Goal: Task Accomplishment & Management: Complete application form

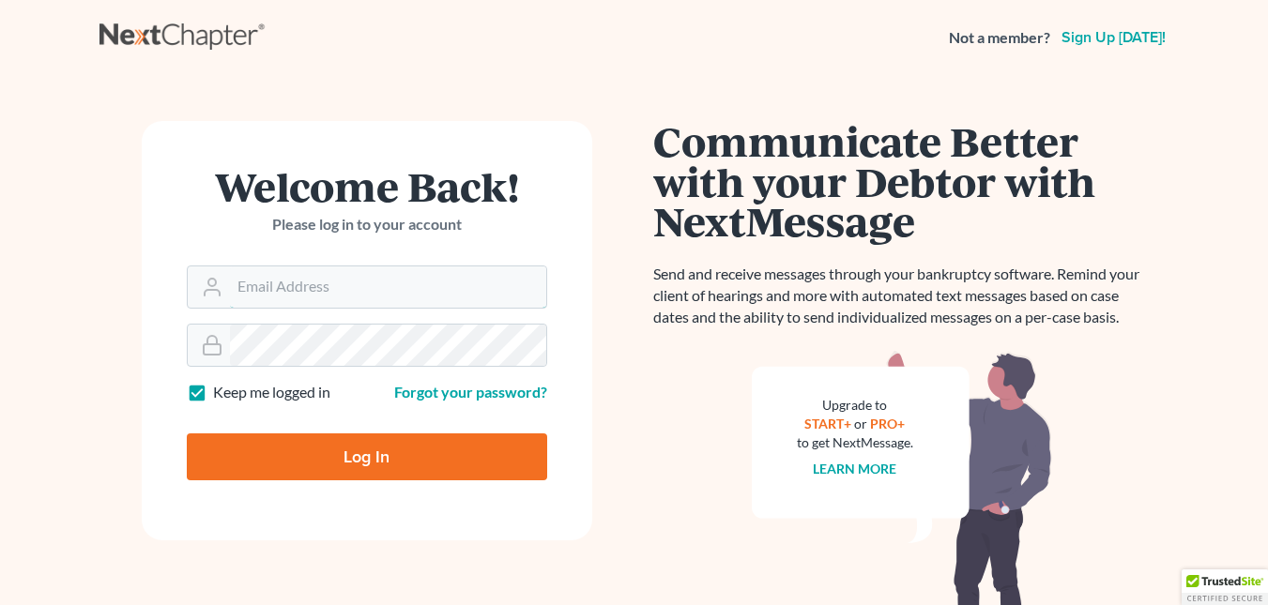
type input "[EMAIL_ADDRESS][DOMAIN_NAME]"
click at [328, 446] on input "Log In" at bounding box center [367, 456] width 360 height 47
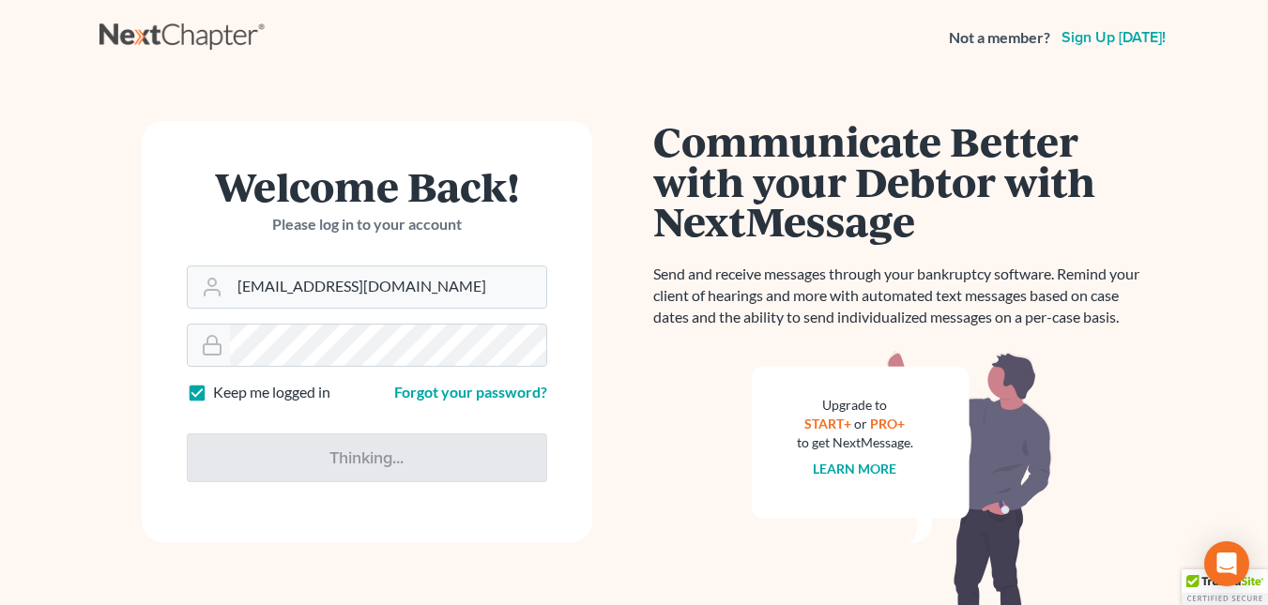
type input "Thinking..."
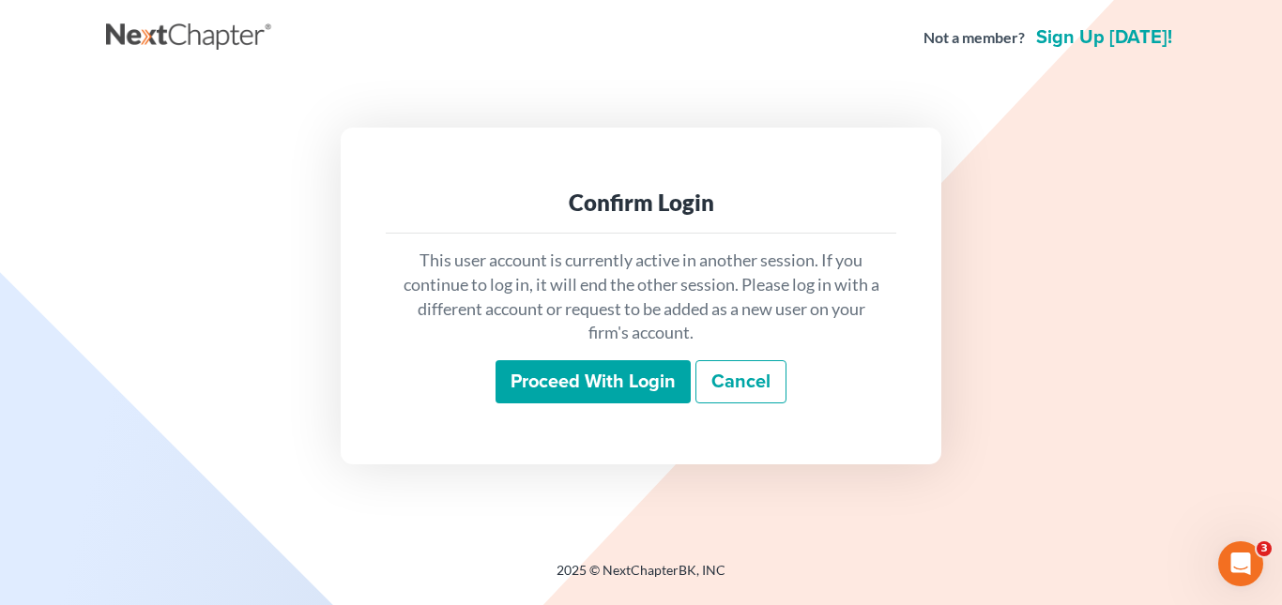
click at [598, 379] on input "Proceed with login" at bounding box center [592, 381] width 195 height 43
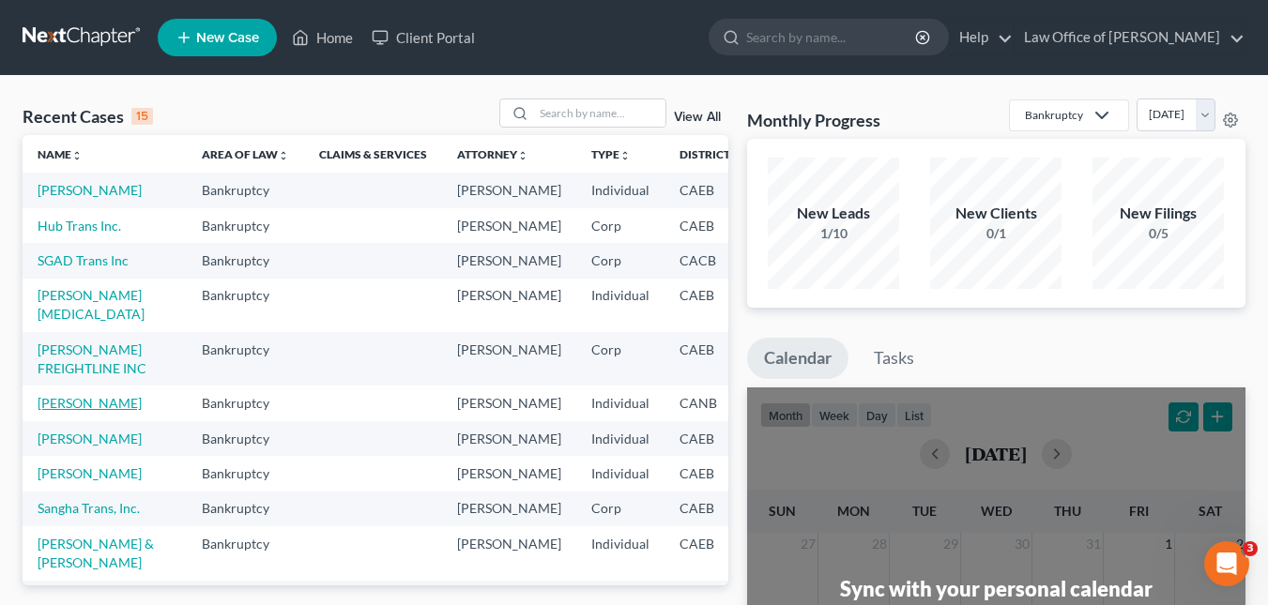
click at [68, 411] on link "[PERSON_NAME]" at bounding box center [90, 403] width 104 height 16
select select "6"
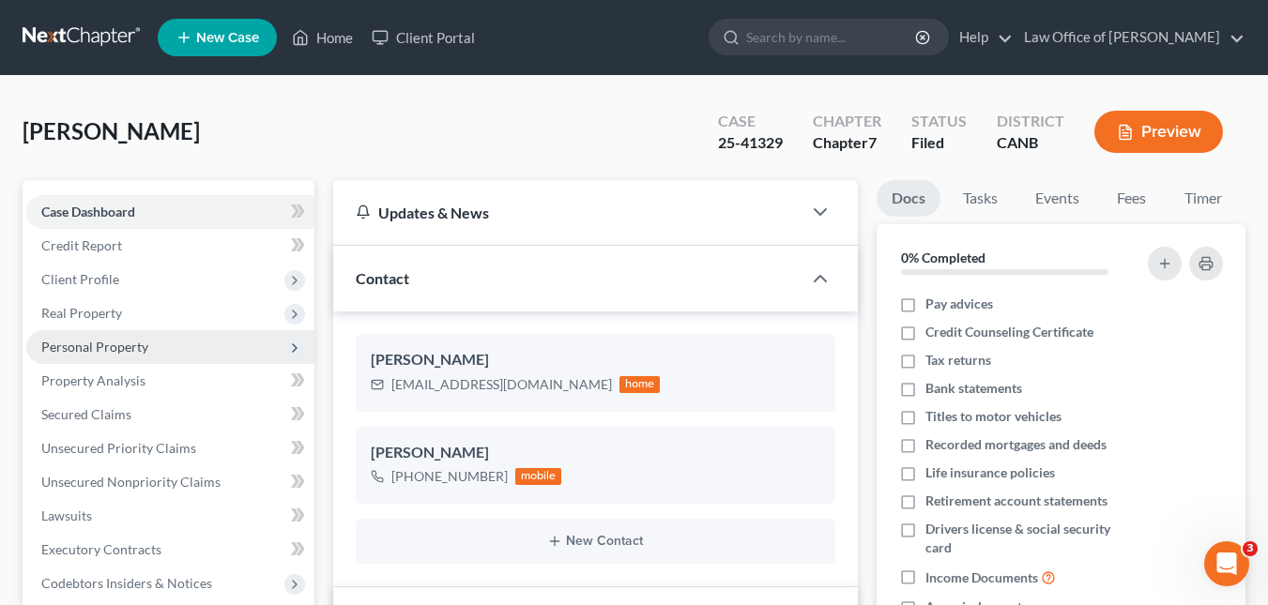
click at [117, 347] on span "Personal Property" at bounding box center [94, 347] width 107 height 16
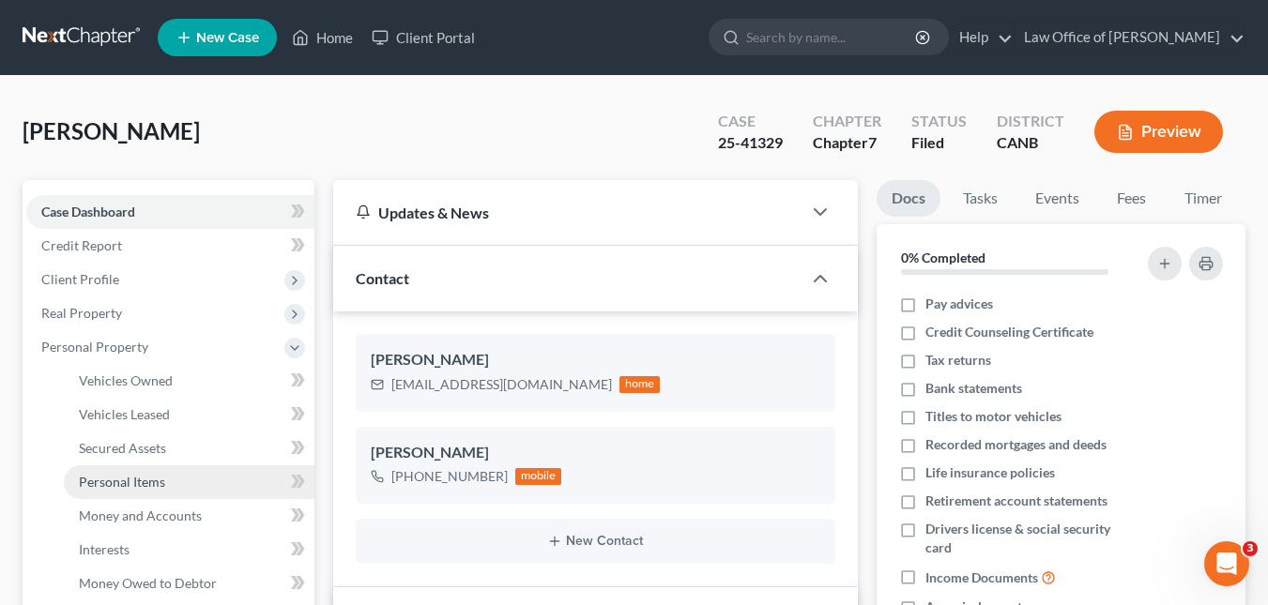
click at [141, 485] on span "Personal Items" at bounding box center [122, 482] width 86 height 16
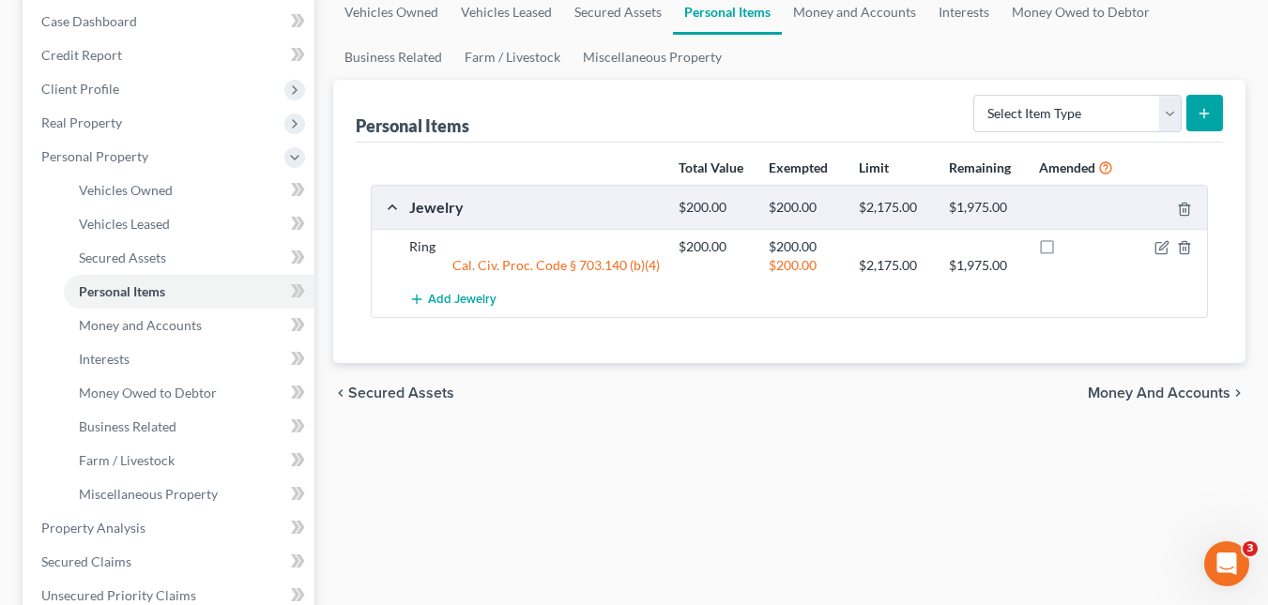
scroll to position [197, 0]
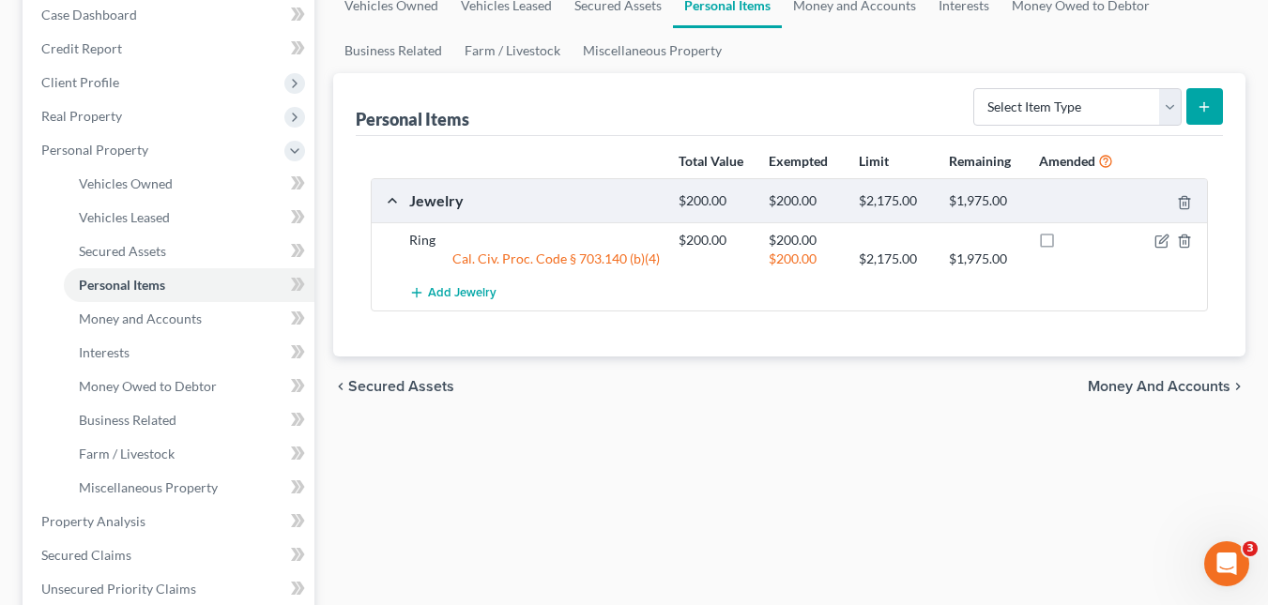
click at [1204, 101] on icon "submit" at bounding box center [1203, 106] width 15 height 15
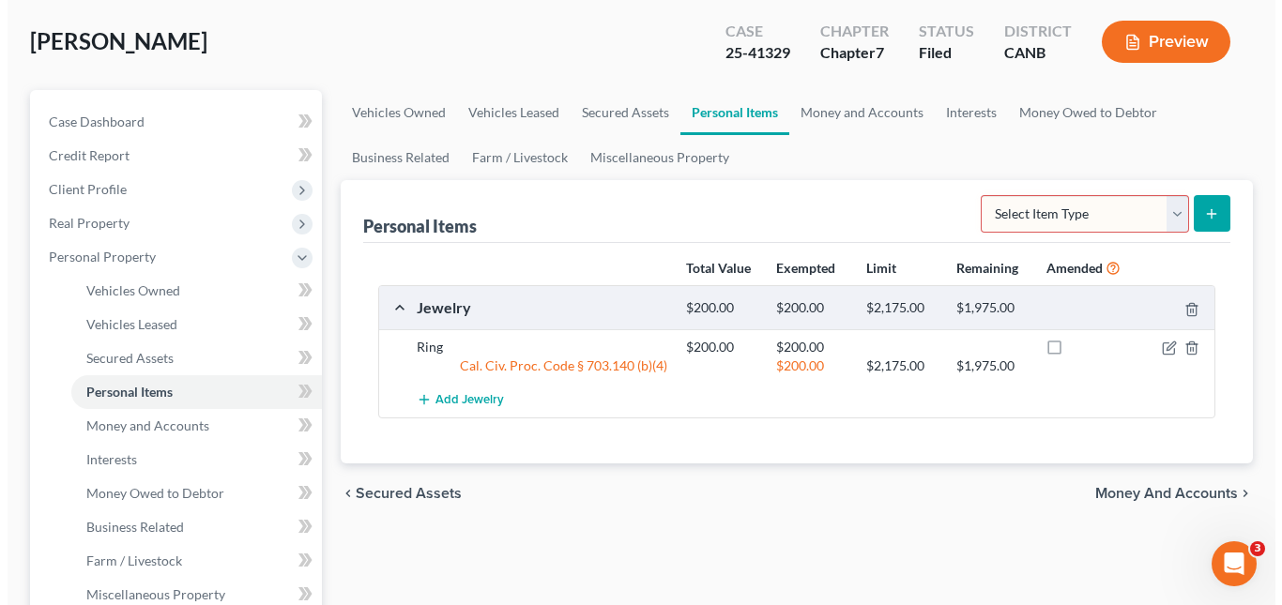
scroll to position [97, 0]
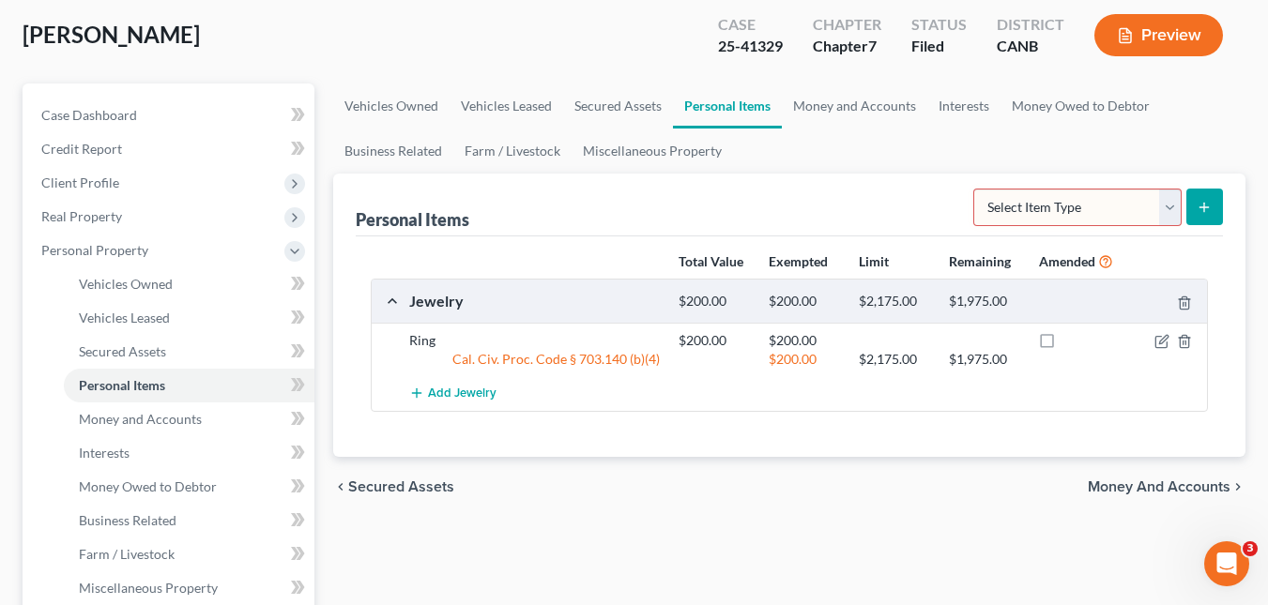
click at [1173, 205] on select "Select Item Type Clothing Collectibles Of Value Electronics Firearms Household …" at bounding box center [1077, 208] width 208 height 38
select select "clothing"
click at [975, 189] on select "Select Item Type Clothing Collectibles Of Value Electronics Firearms Household …" at bounding box center [1077, 208] width 208 height 38
click at [1204, 209] on line "submit" at bounding box center [1204, 207] width 0 height 8
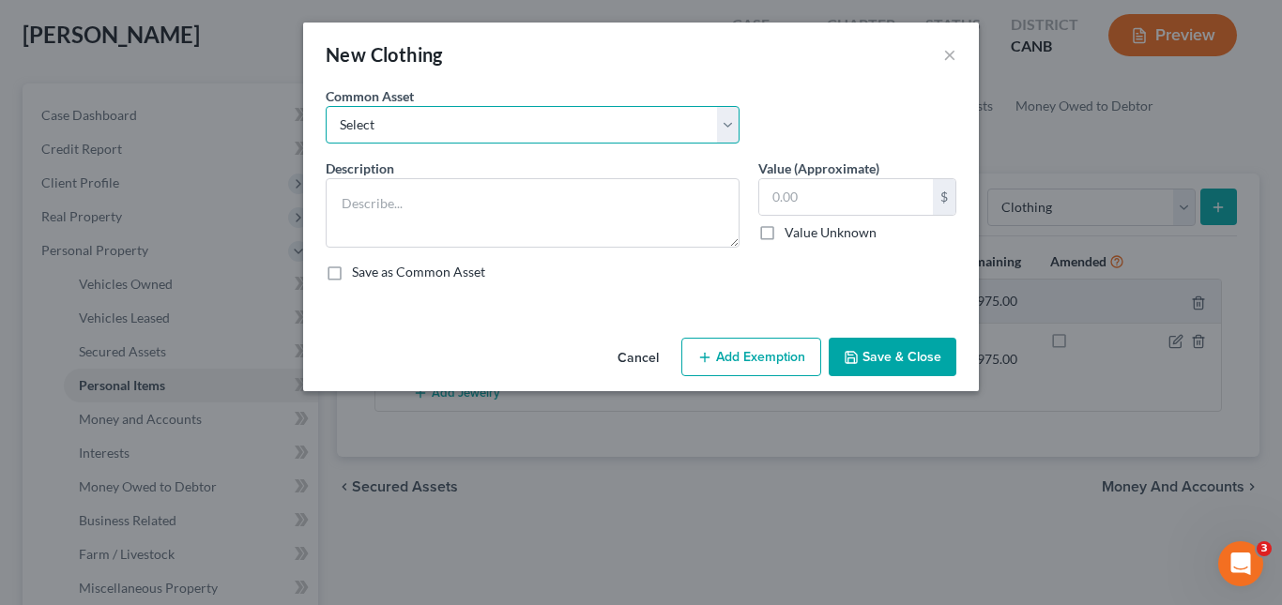
click at [724, 124] on select "Select Clothing and shoes Clothing and shoes Clothing and shoes" at bounding box center [533, 125] width 414 height 38
select select "0"
click at [326, 106] on select "Select Clothing and shoes Clothing and shoes Clothing and shoes" at bounding box center [533, 125] width 414 height 38
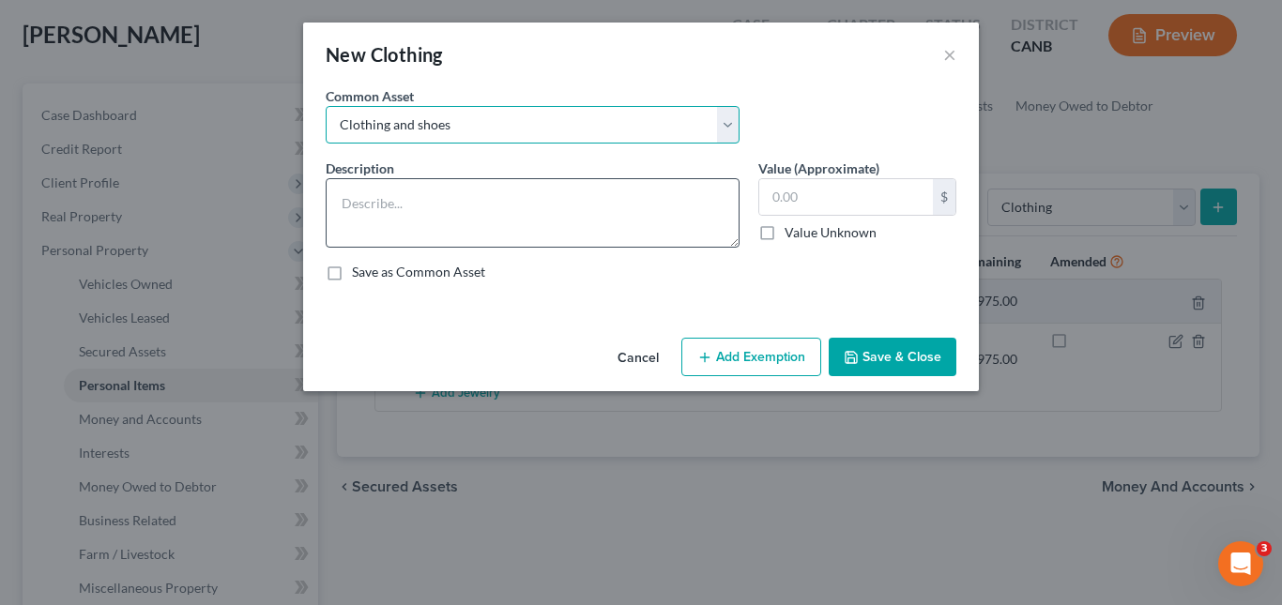
type textarea "Clothing and shoes"
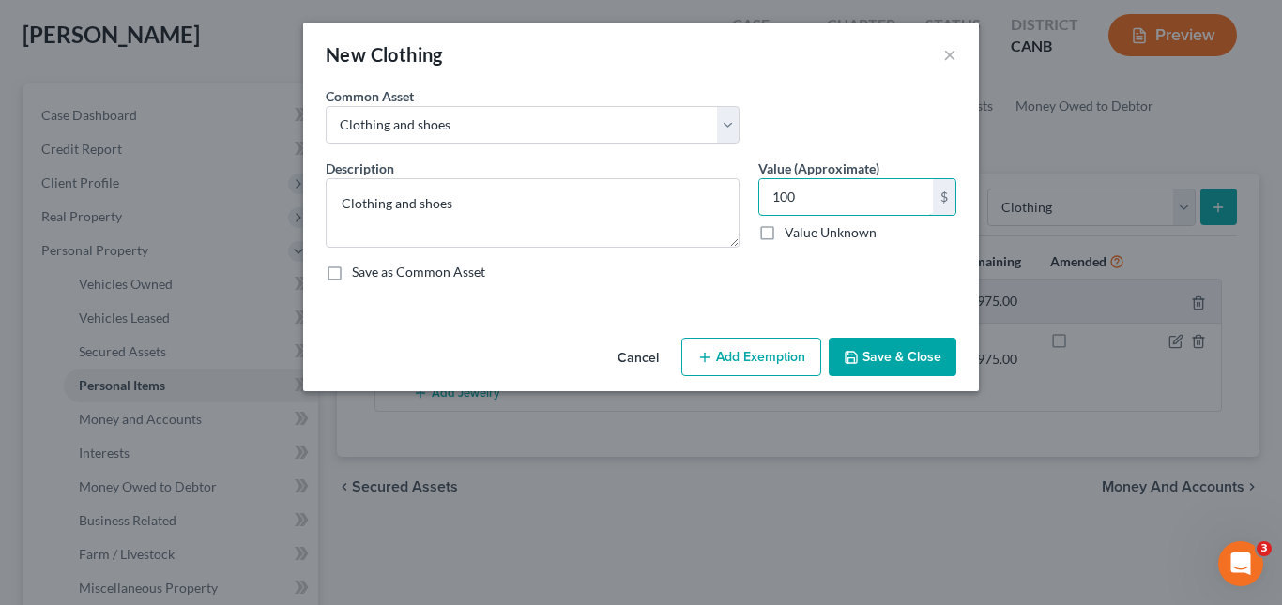
type input "100"
click at [793, 352] on button "Add Exemption" at bounding box center [751, 357] width 140 height 39
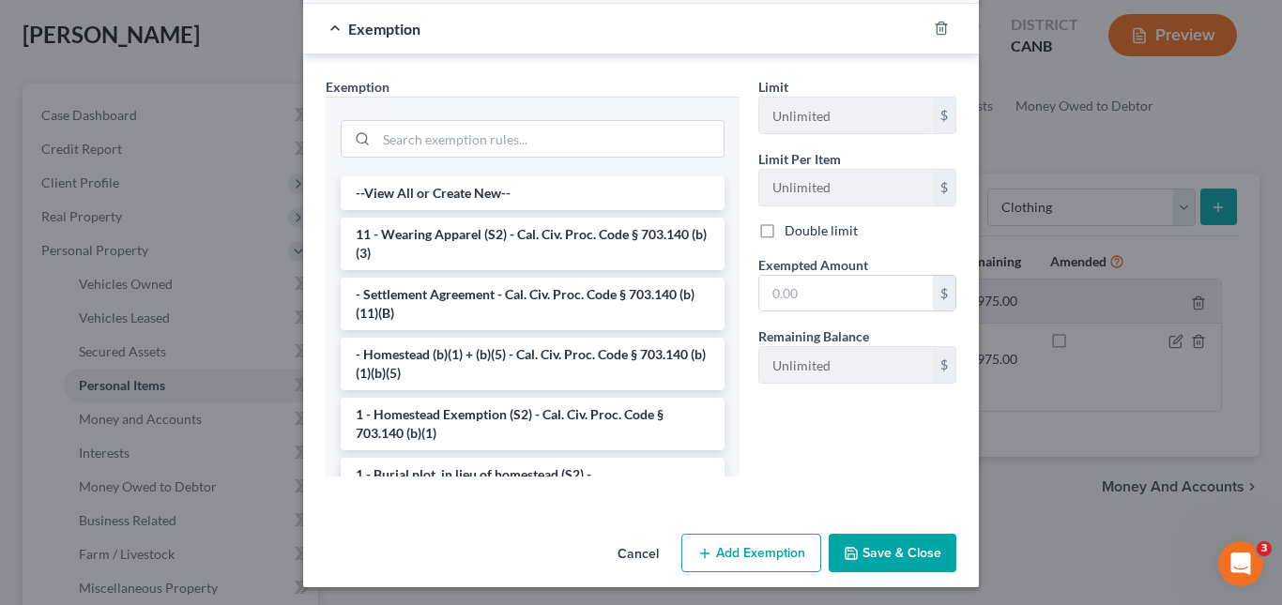
scroll to position [311, 0]
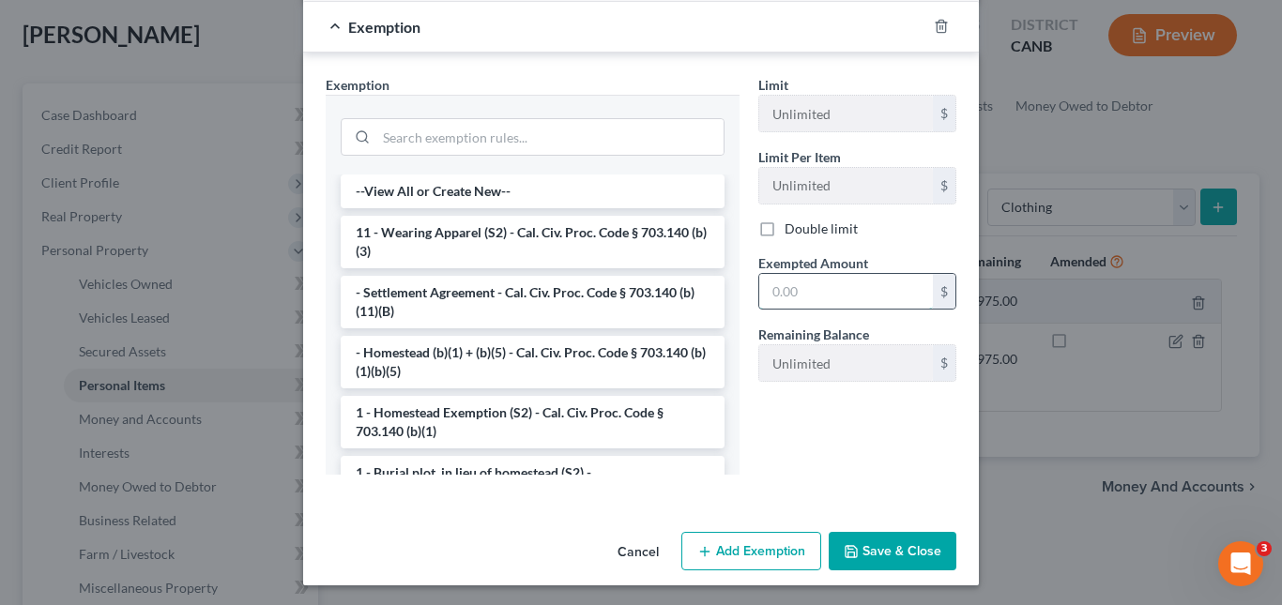
click at [824, 298] on input "text" at bounding box center [846, 292] width 174 height 36
type input "100"
click at [584, 230] on li "11 - Wearing Apparel (S2) - Cal. Civ. Proc. Code § 703.140 (b)(3)" at bounding box center [533, 242] width 384 height 53
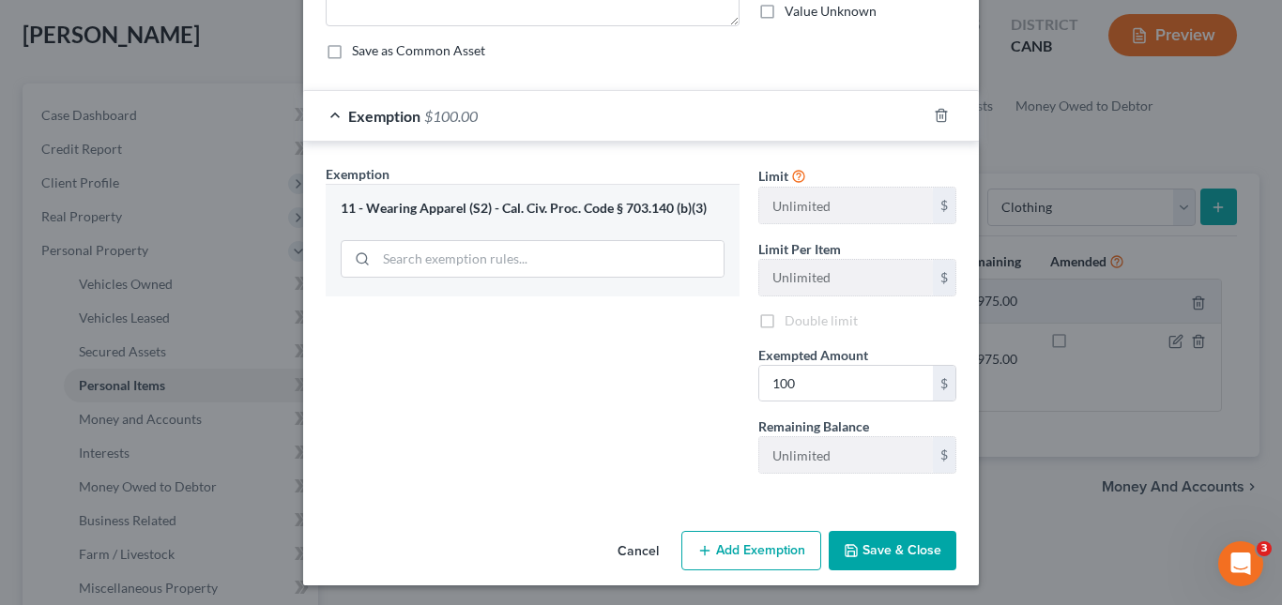
scroll to position [224, 0]
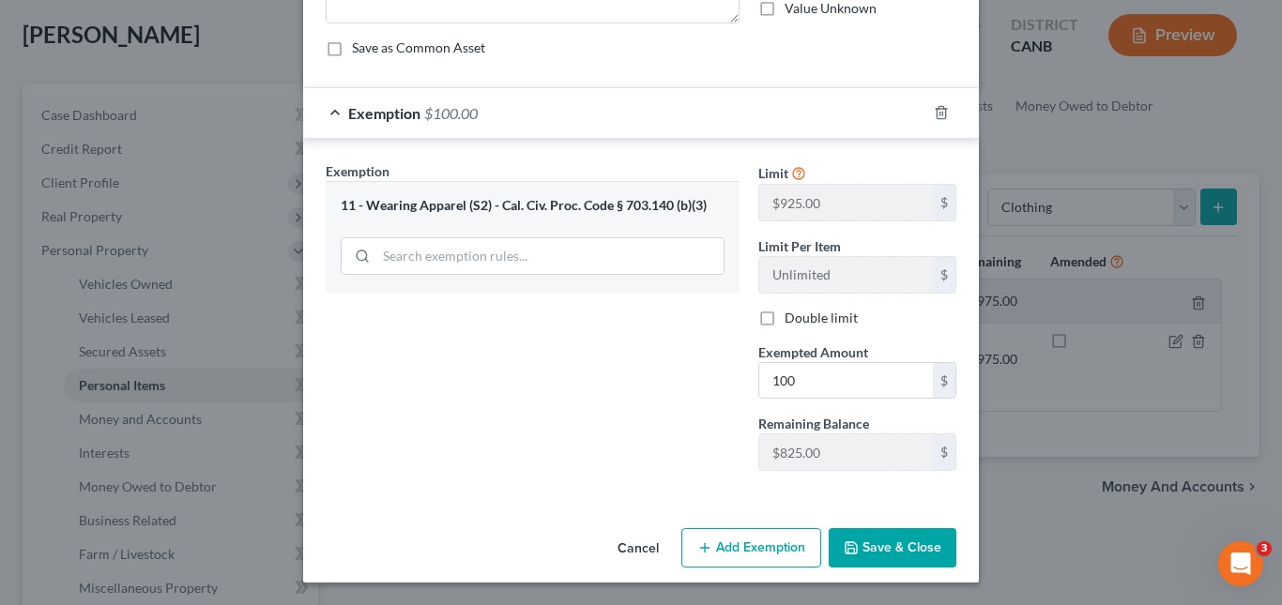
click at [850, 553] on icon "button" at bounding box center [850, 547] width 15 height 15
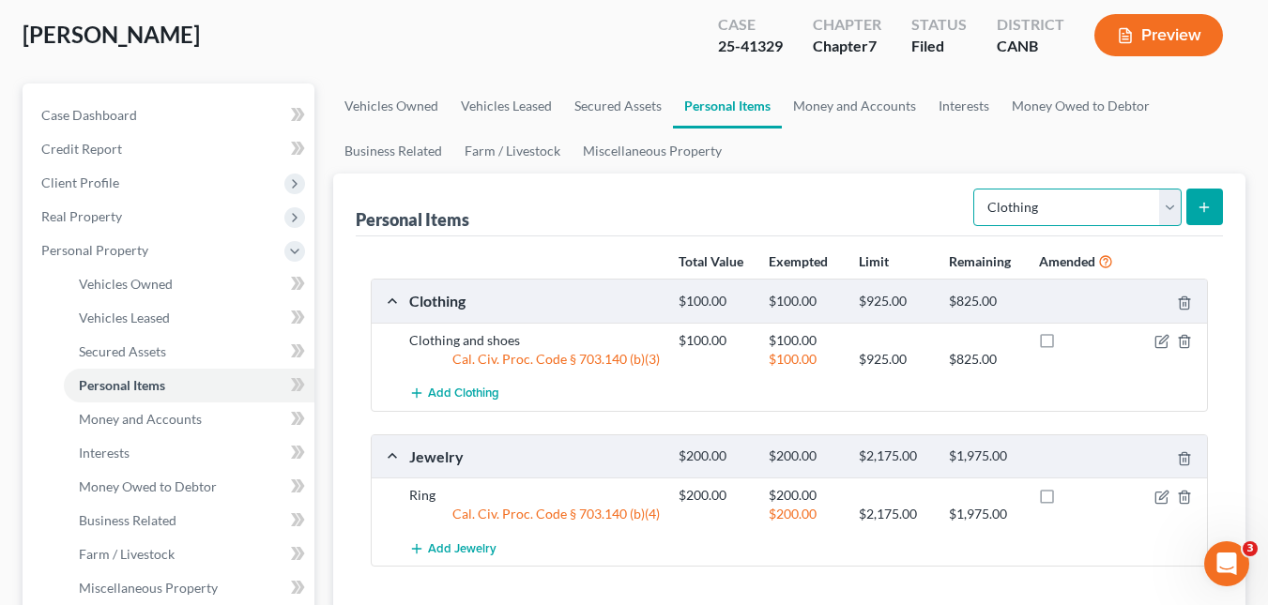
click at [1167, 206] on select "Select Item Type Clothing Collectibles Of Value Electronics Firearms Household …" at bounding box center [1077, 208] width 208 height 38
select select "electronics"
click at [975, 189] on select "Select Item Type Clothing Collectibles Of Value Electronics Firearms Household …" at bounding box center [1077, 208] width 208 height 38
click at [1206, 206] on icon "submit" at bounding box center [1203, 207] width 15 height 15
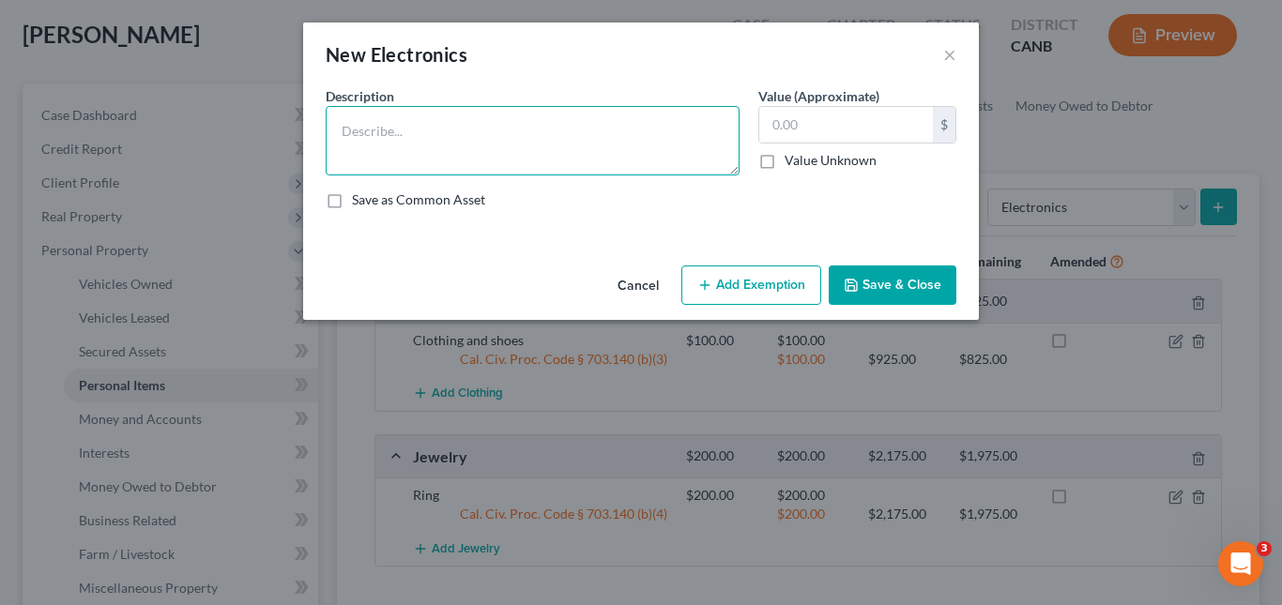
click at [682, 129] on textarea at bounding box center [533, 140] width 414 height 69
type textarea "Cell phone"
click at [832, 131] on input "text" at bounding box center [846, 125] width 174 height 36
type input "100.00"
click at [758, 286] on button "Add Exemption" at bounding box center [751, 285] width 140 height 39
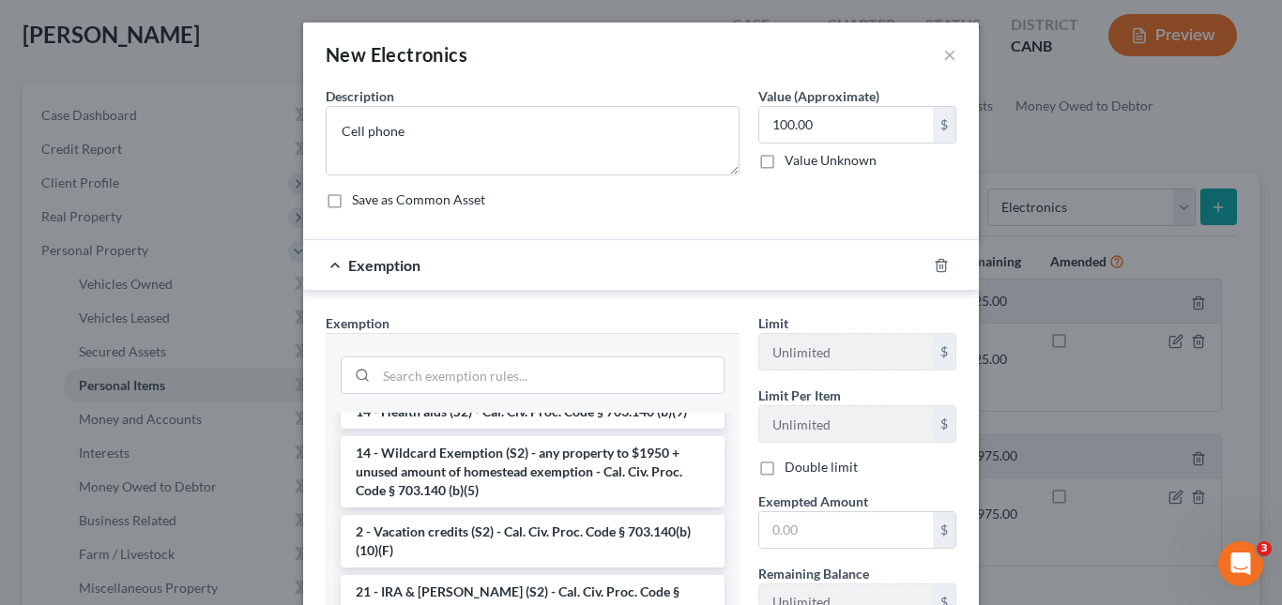
scroll to position [387, 0]
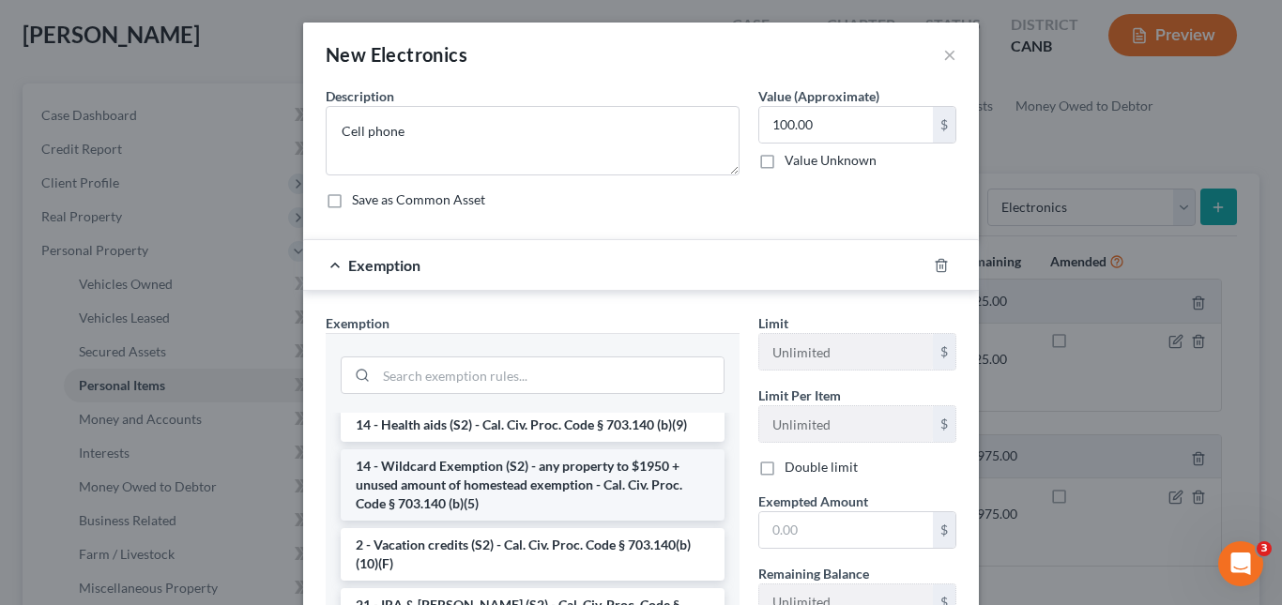
click at [584, 502] on li "14 - Wildcard Exemption (S2) - any property to $1950 + unused amount of homeste…" at bounding box center [533, 484] width 384 height 71
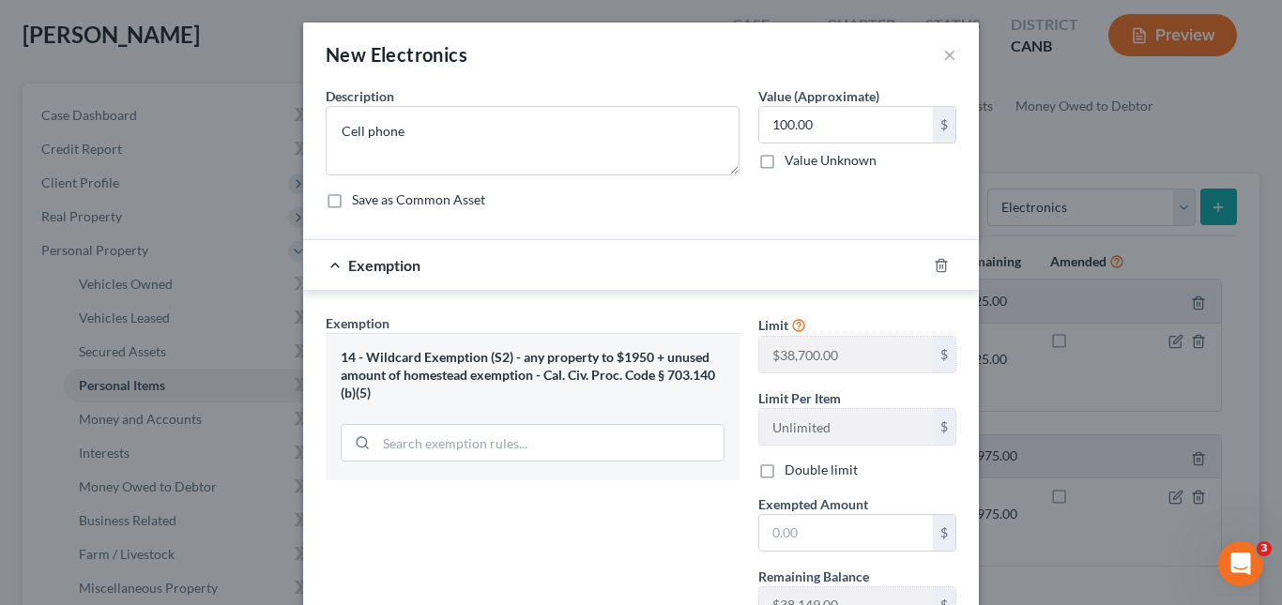
click at [620, 363] on div "14 - Wildcard Exemption (S2) - any property to $1950 + unused amount of homeste…" at bounding box center [533, 375] width 384 height 53
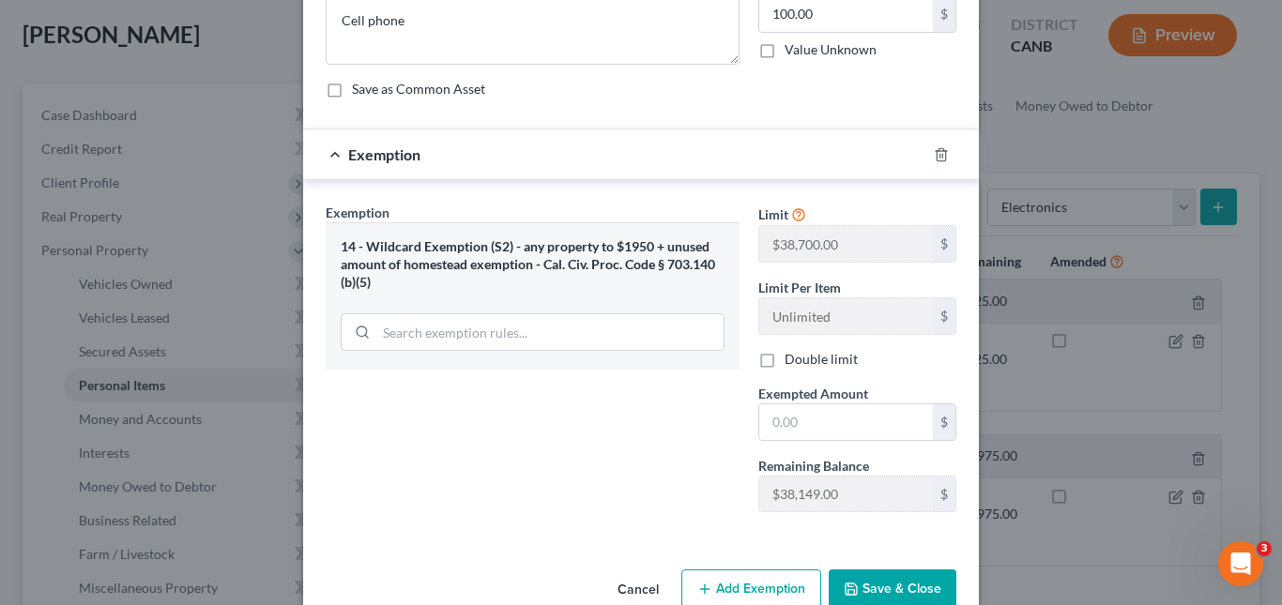
scroll to position [152, 0]
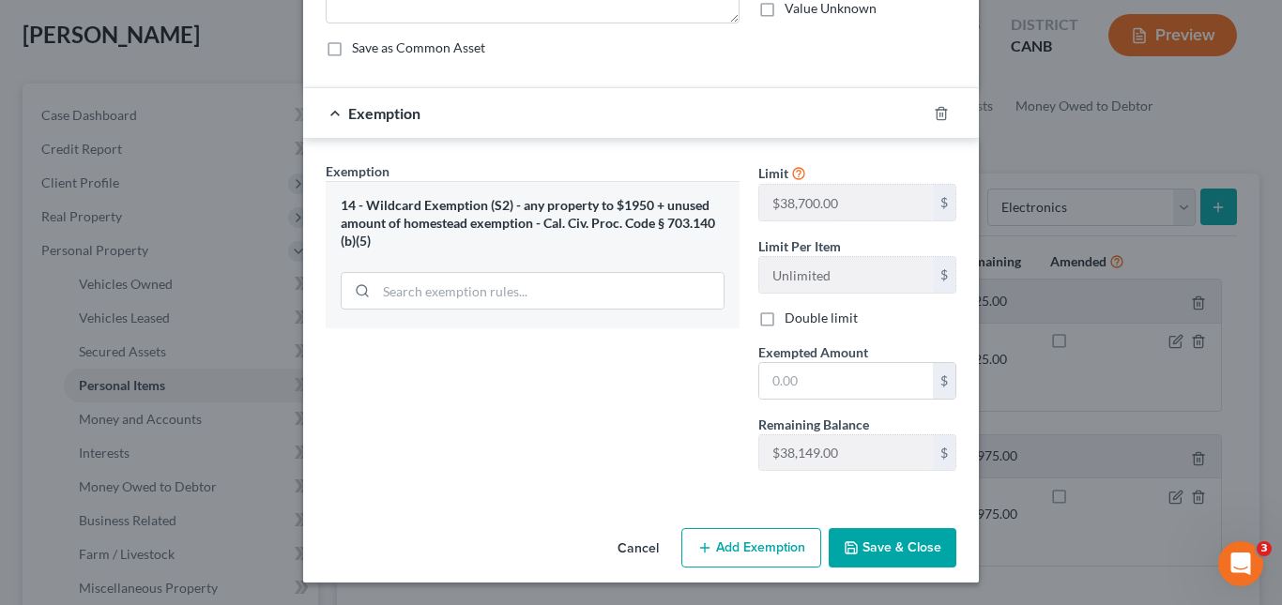
click at [532, 233] on div "14 - Wildcard Exemption (S2) - any property to $1950 + unused amount of homeste…" at bounding box center [533, 223] width 384 height 53
click at [631, 542] on button "Cancel" at bounding box center [637, 549] width 71 height 38
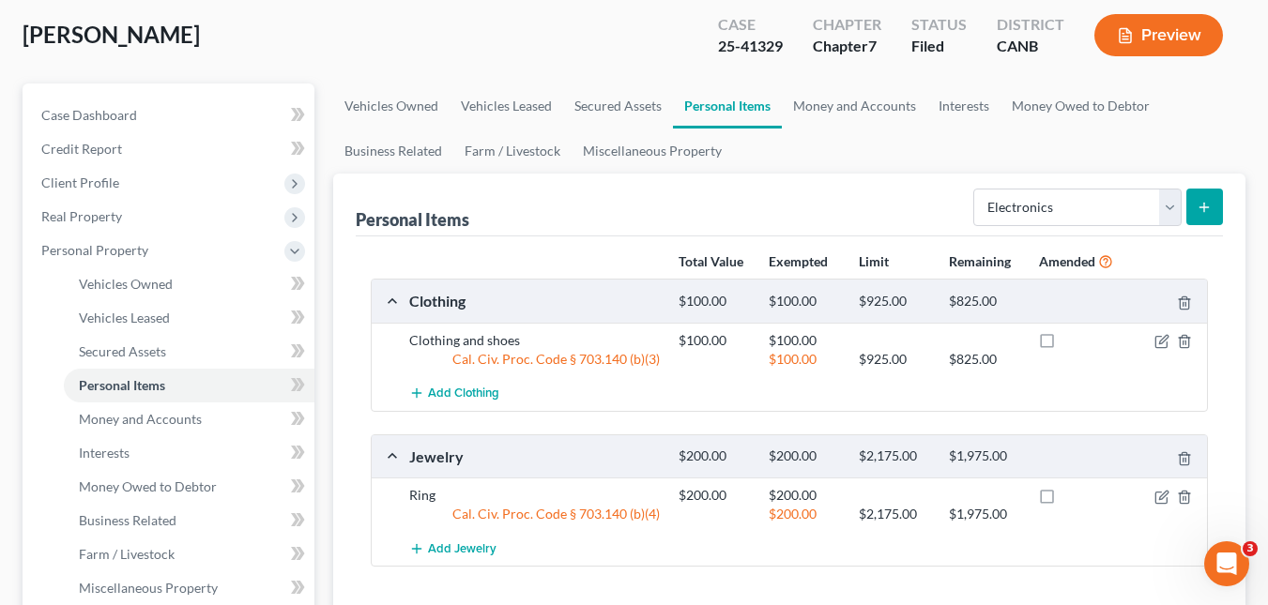
click at [1204, 203] on line "submit" at bounding box center [1204, 207] width 0 height 8
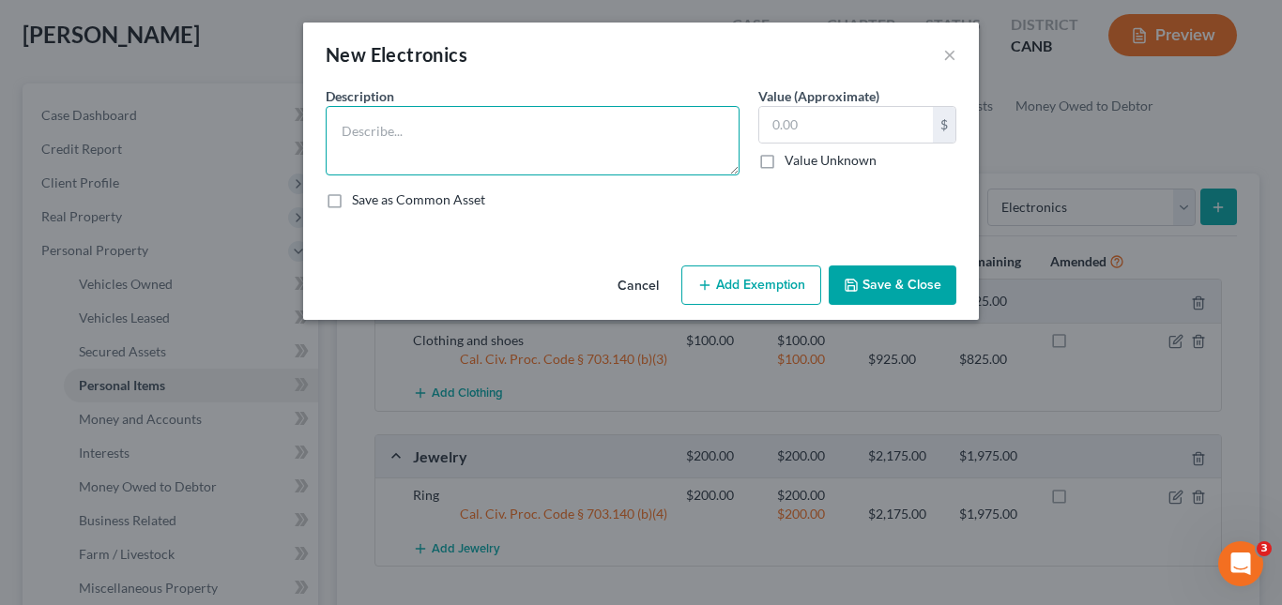
click at [542, 125] on textarea at bounding box center [533, 140] width 414 height 69
type textarea "Cell phone"
click at [781, 129] on input "text" at bounding box center [846, 125] width 174 height 36
type input "100."
click at [773, 300] on button "Add Exemption" at bounding box center [751, 285] width 140 height 39
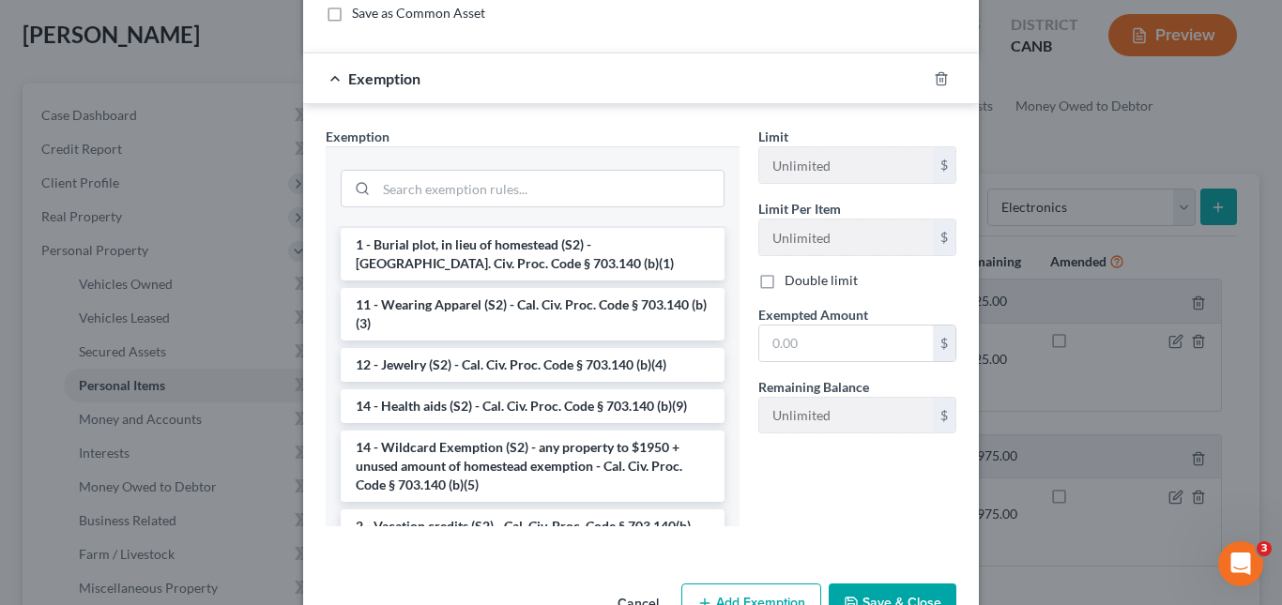
scroll to position [278, 0]
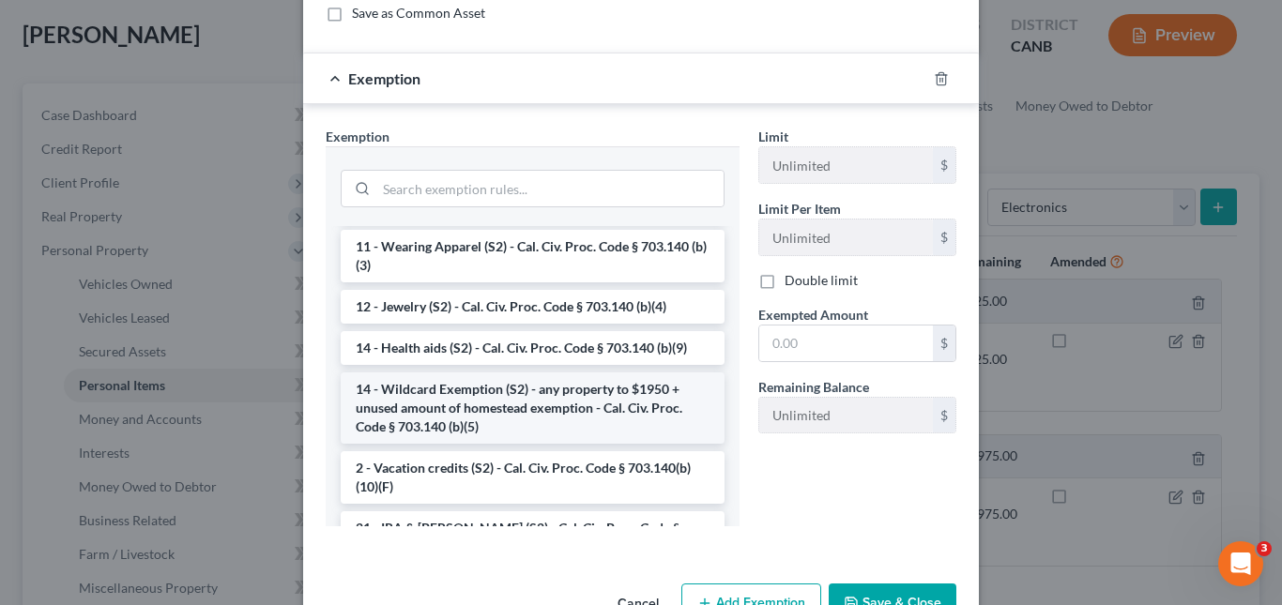
click at [558, 406] on li "14 - Wildcard Exemption (S2) - any property to $1950 + unused amount of homeste…" at bounding box center [533, 407] width 384 height 71
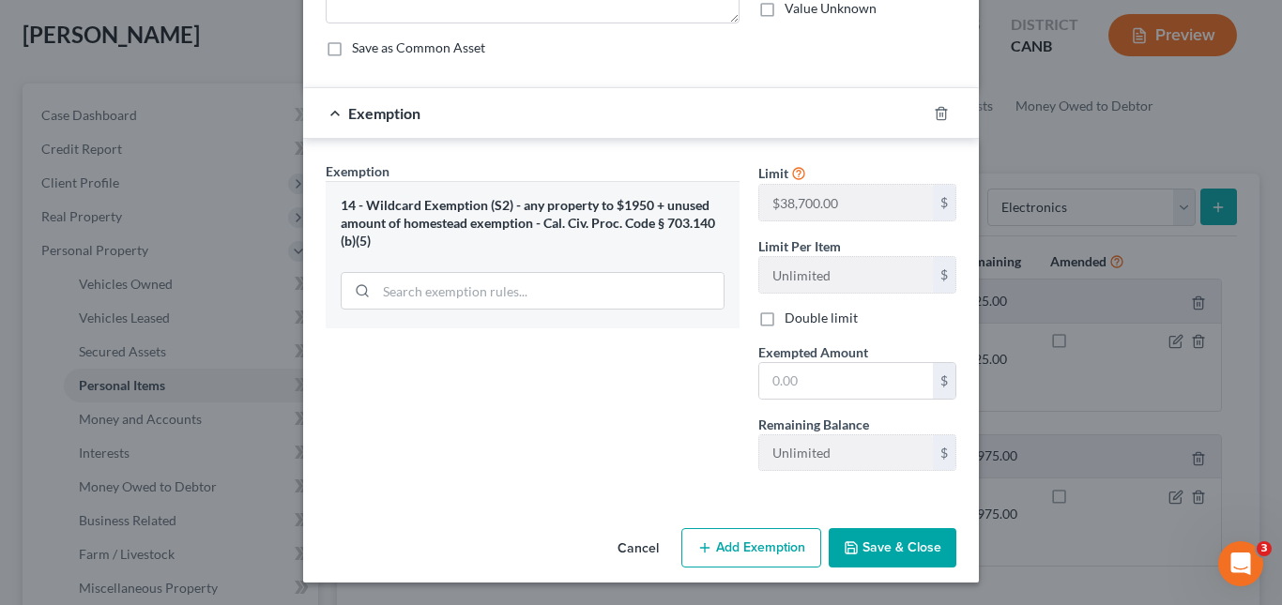
scroll to position [152, 0]
click at [843, 379] on input "text" at bounding box center [846, 381] width 174 height 36
type input "100.00"
click at [846, 541] on icon "button" at bounding box center [850, 547] width 15 height 15
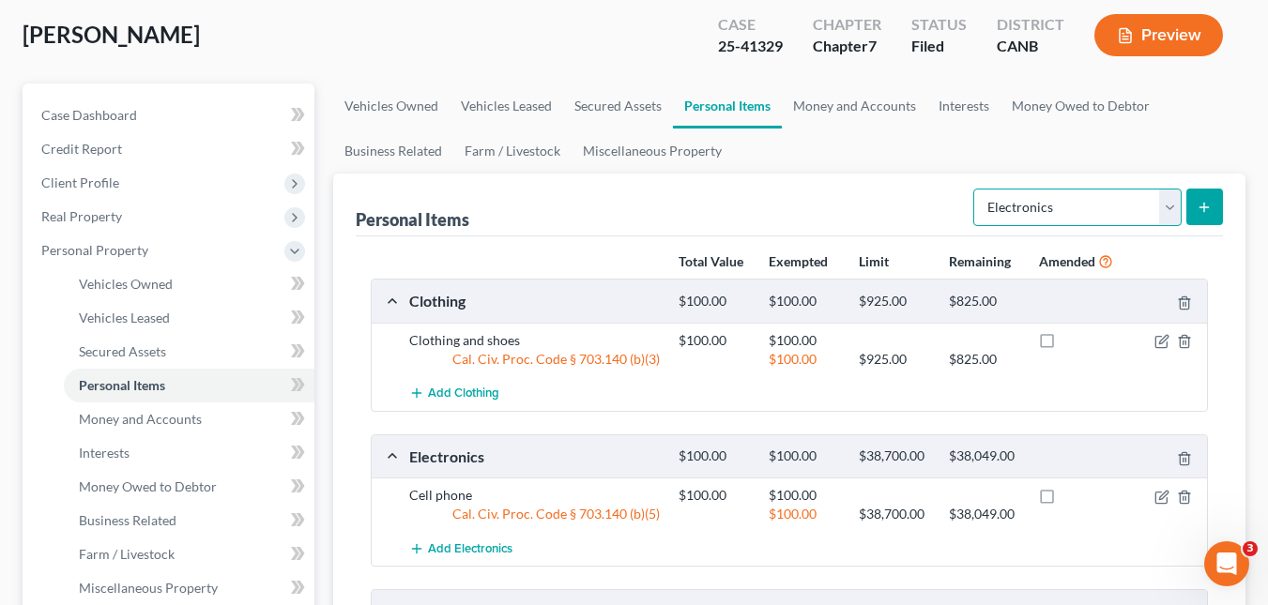
click at [1166, 200] on select "Select Item Type Clothing Collectibles Of Value Electronics Firearms Household …" at bounding box center [1077, 208] width 208 height 38
select select "household_goods"
click at [975, 189] on select "Select Item Type Clothing Collectibles Of Value Electronics Firearms Household …" at bounding box center [1077, 208] width 208 height 38
click at [1201, 210] on icon "submit" at bounding box center [1203, 207] width 15 height 15
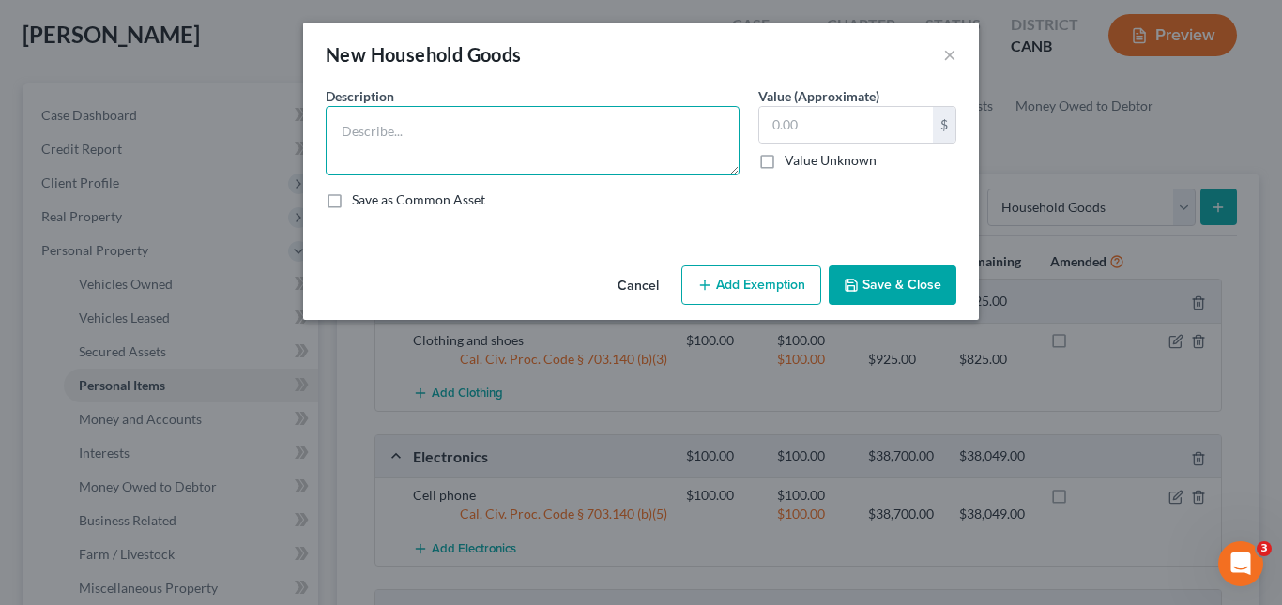
click at [574, 131] on textarea at bounding box center [533, 140] width 414 height 69
type textarea "Living room furniture, bedroom furniture, kitchenware."
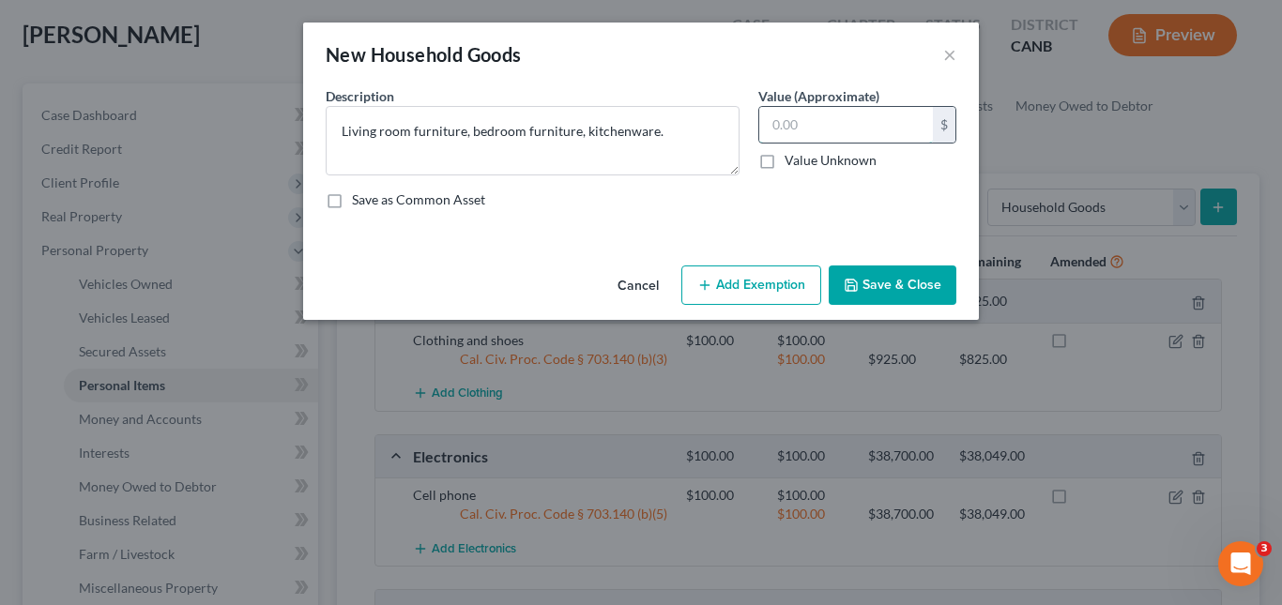
click at [811, 129] on input "text" at bounding box center [846, 125] width 174 height 36
type input "300"
click at [740, 287] on button "Add Exemption" at bounding box center [751, 285] width 140 height 39
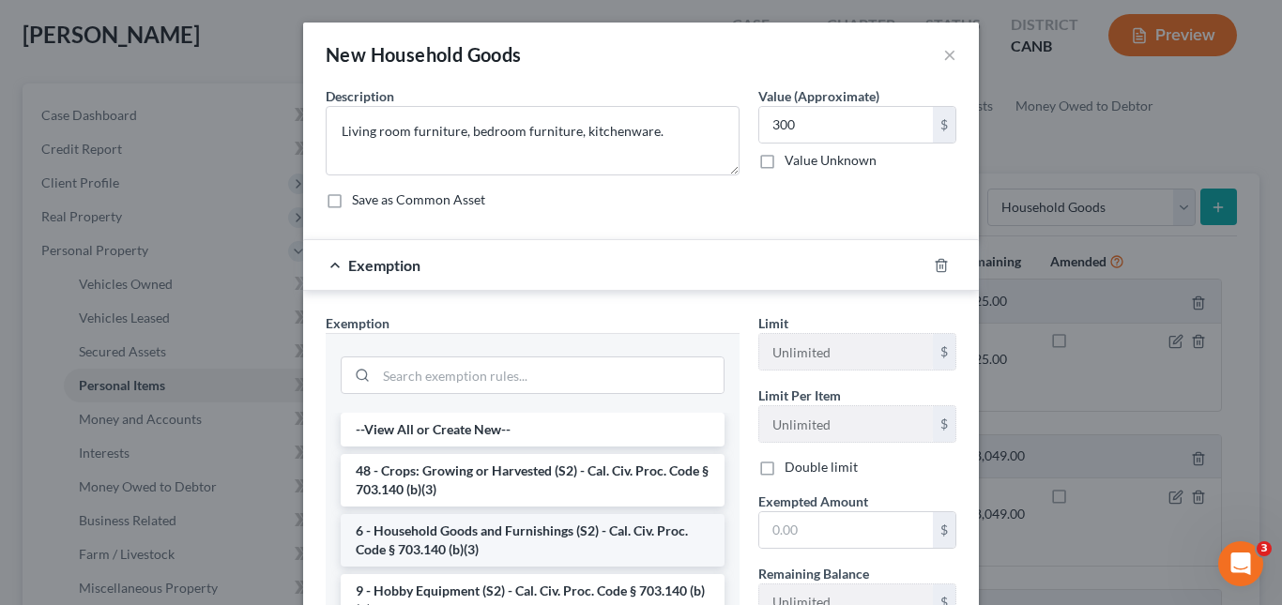
click at [615, 539] on li "6 - Household Goods and Furnishings (S2) - Cal. Civ. Proc. Code § 703.140 (b)(3)" at bounding box center [533, 540] width 384 height 53
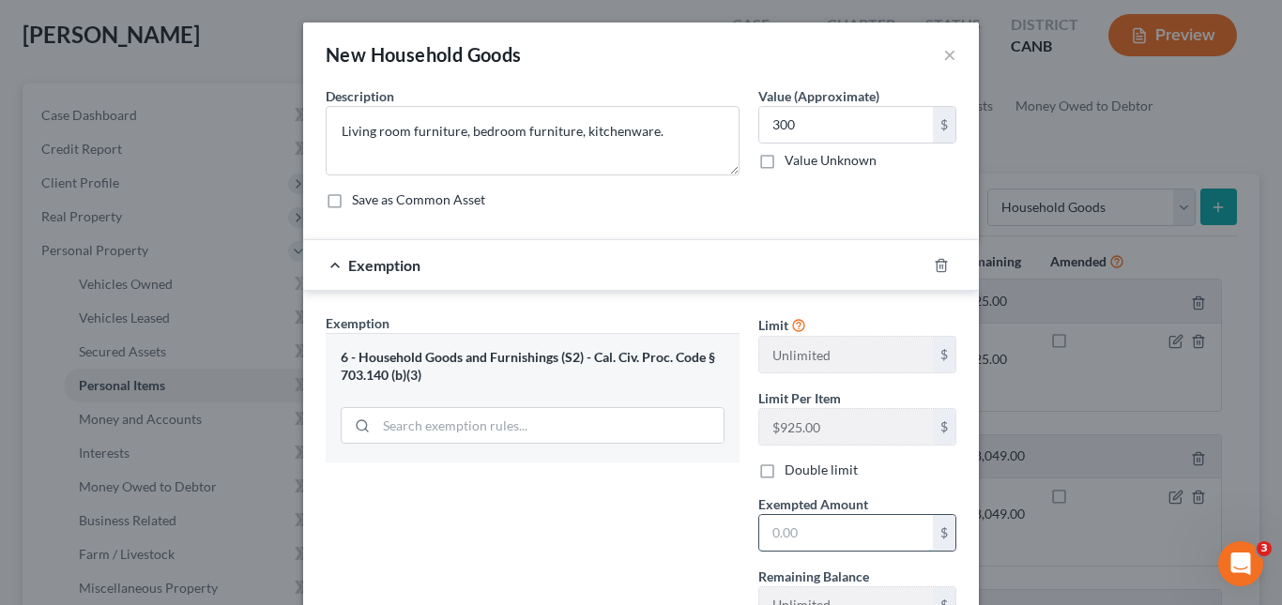
click at [850, 539] on input "text" at bounding box center [846, 533] width 174 height 36
type input "300.00"
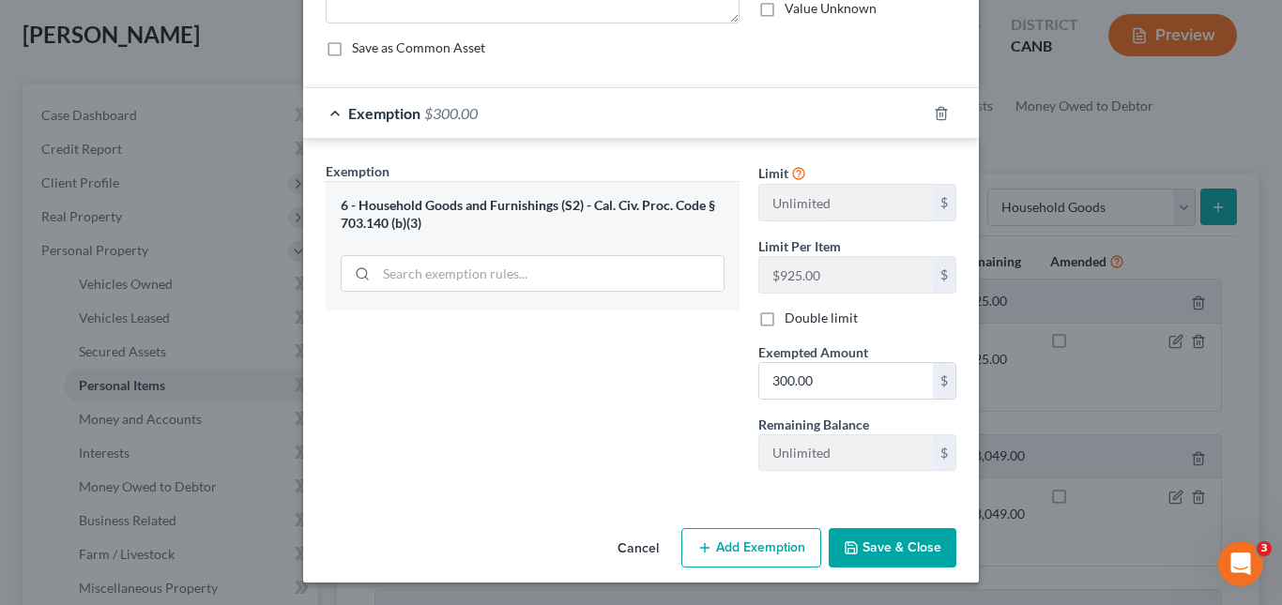
click at [854, 547] on button "Save & Close" at bounding box center [892, 547] width 128 height 39
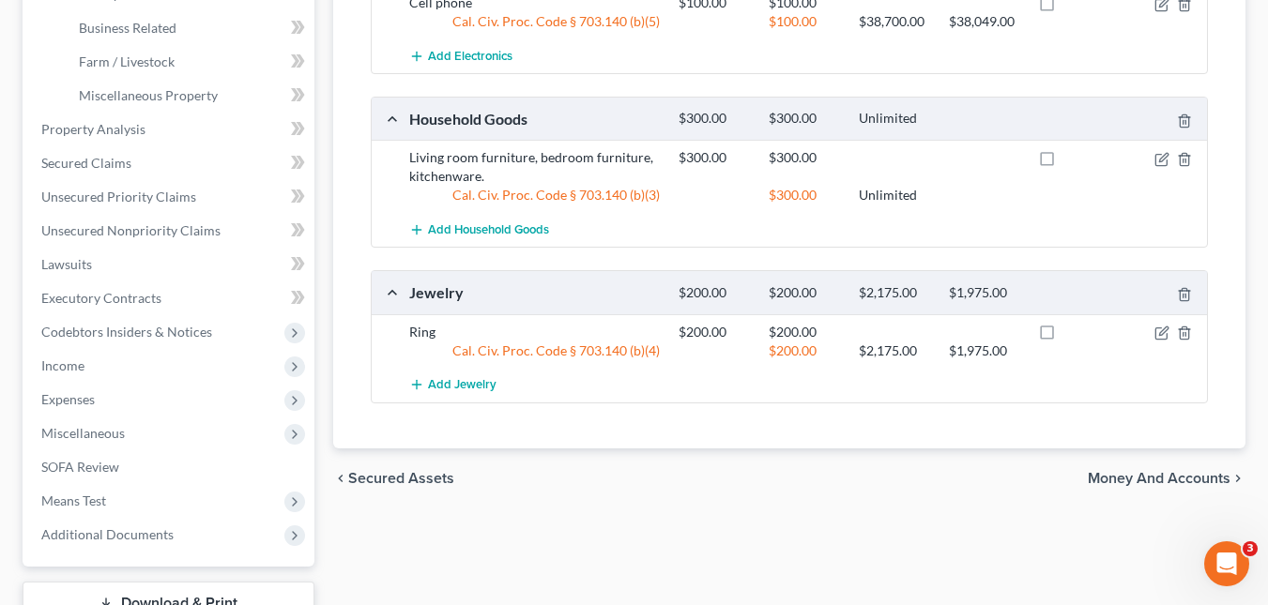
scroll to position [587, 0]
click at [104, 132] on span "Property Analysis" at bounding box center [93, 131] width 104 height 16
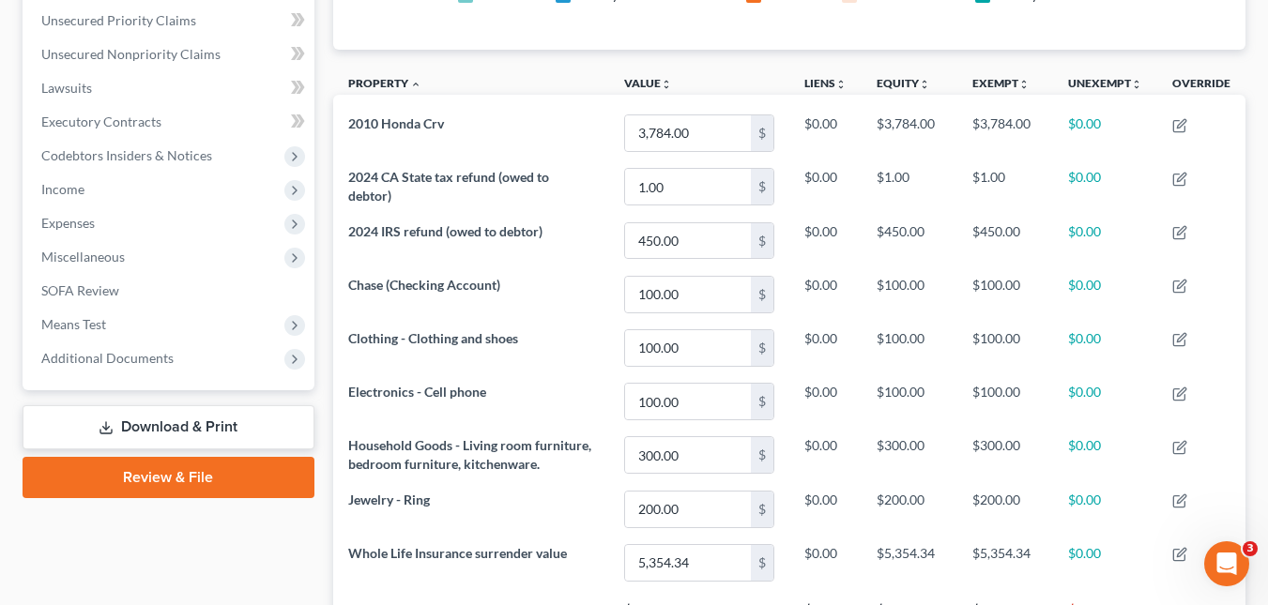
scroll to position [426, 0]
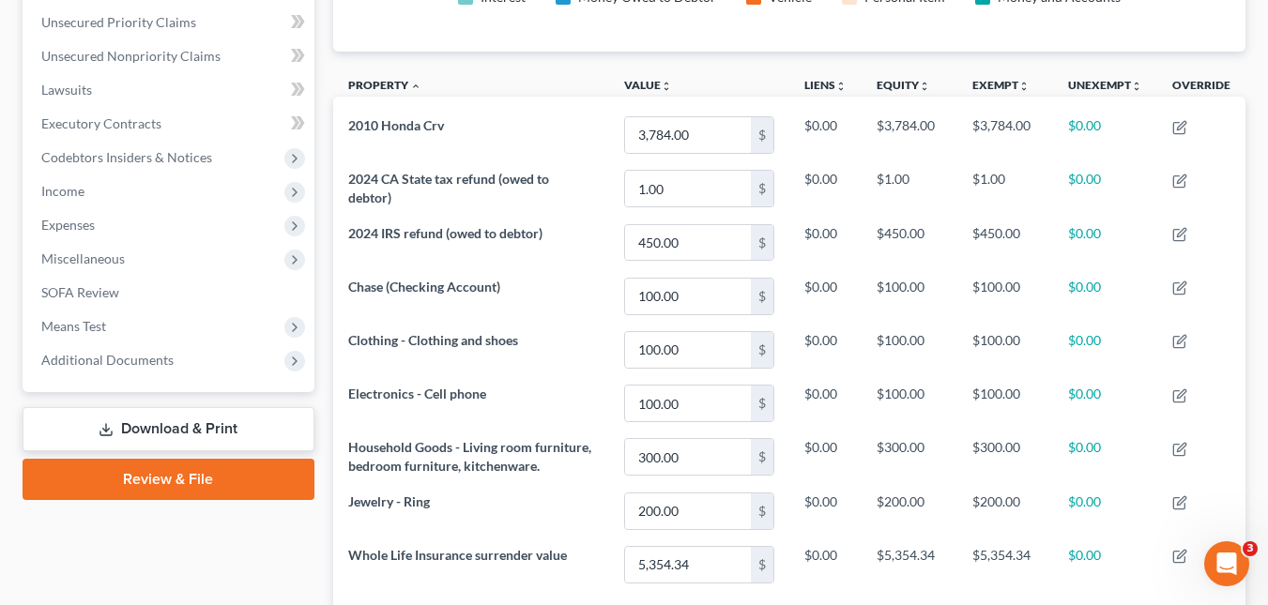
click at [243, 426] on link "Download & Print" at bounding box center [169, 429] width 292 height 44
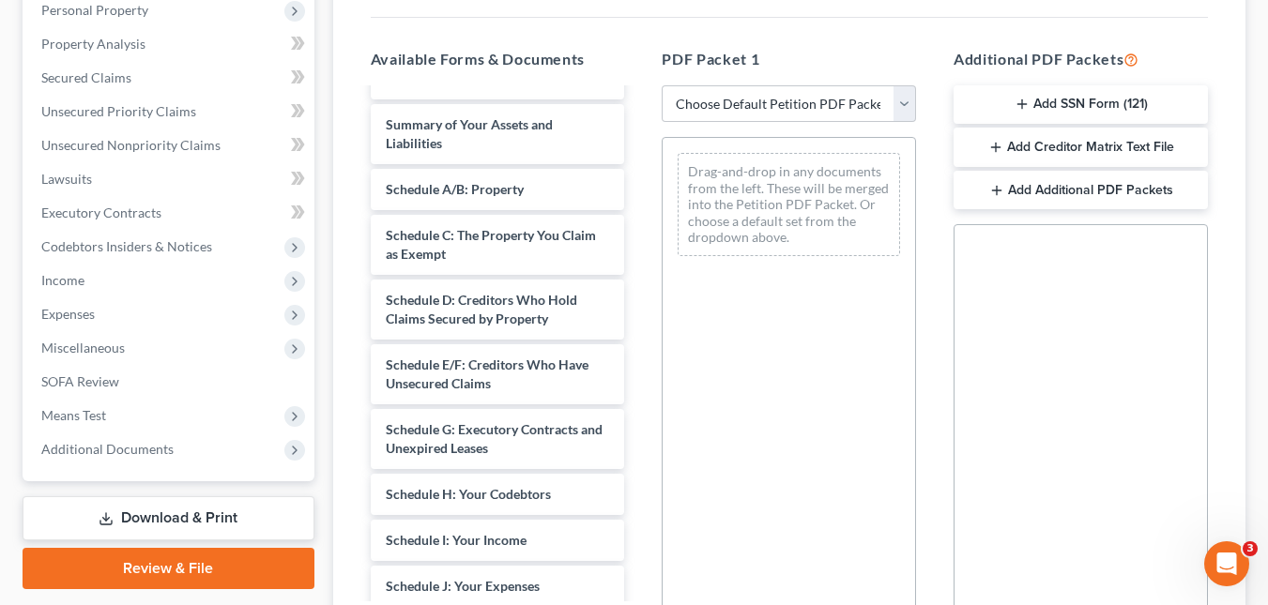
scroll to position [1041, 0]
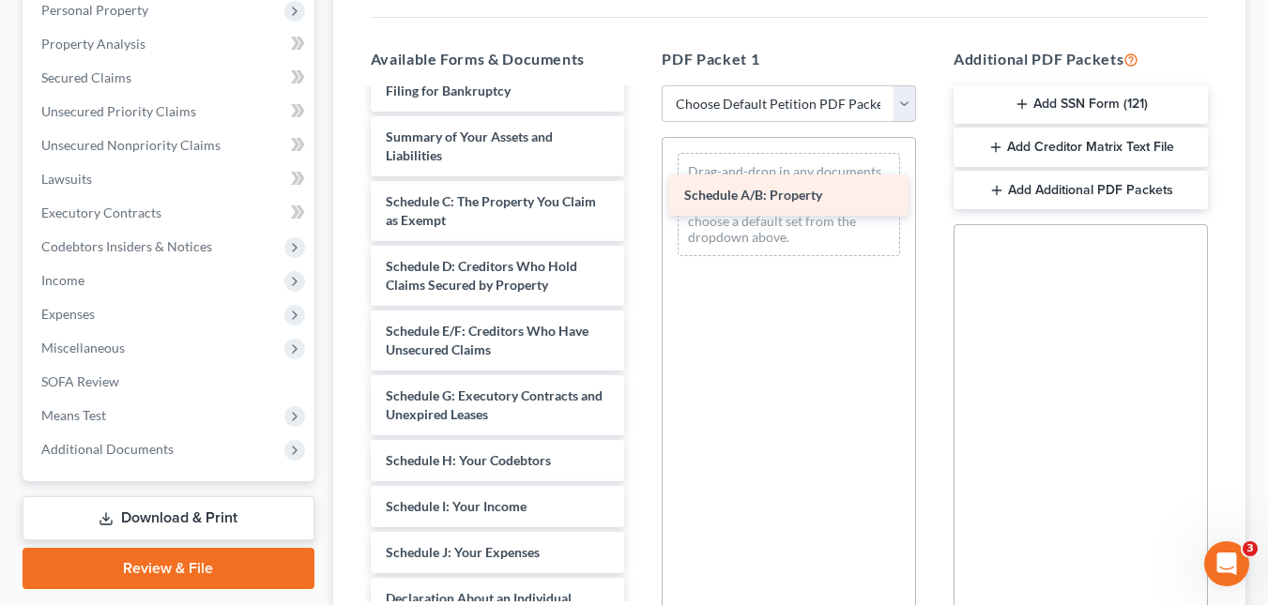
drag, startPoint x: 484, startPoint y: 193, endPoint x: 813, endPoint y: 185, distance: 328.5
click at [640, 185] on div "Schedule A/B: Property MayBankStatement.pdf MarchBankStatement.pdf FebBankState…" at bounding box center [498, 61] width 284 height 2024
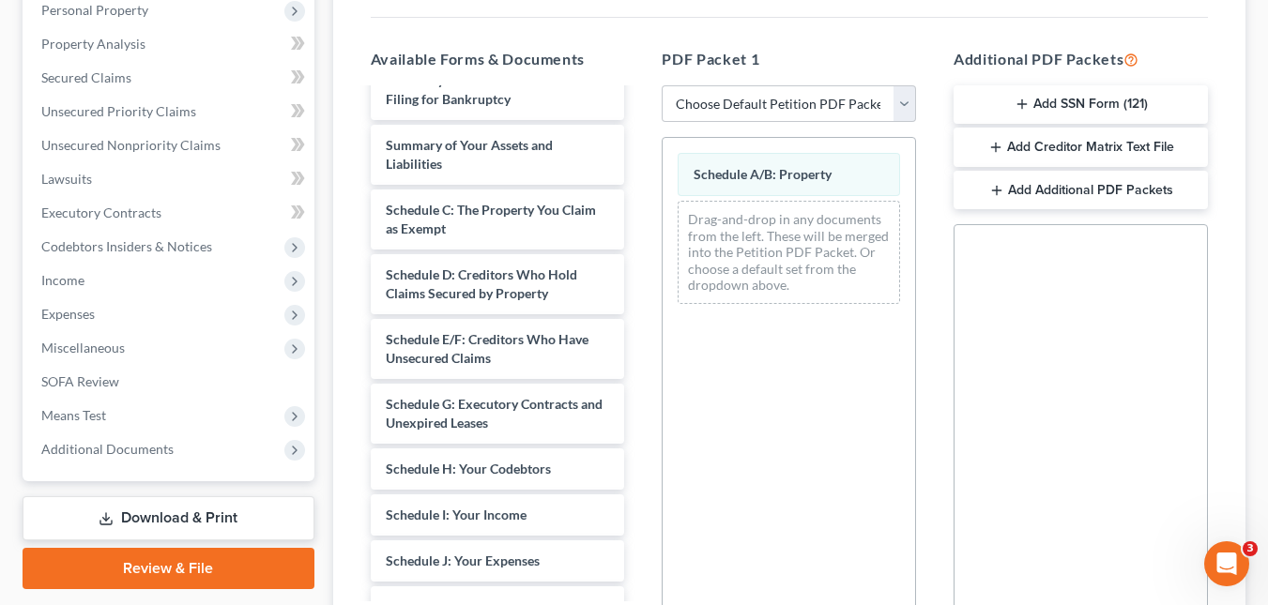
scroll to position [1029, 0]
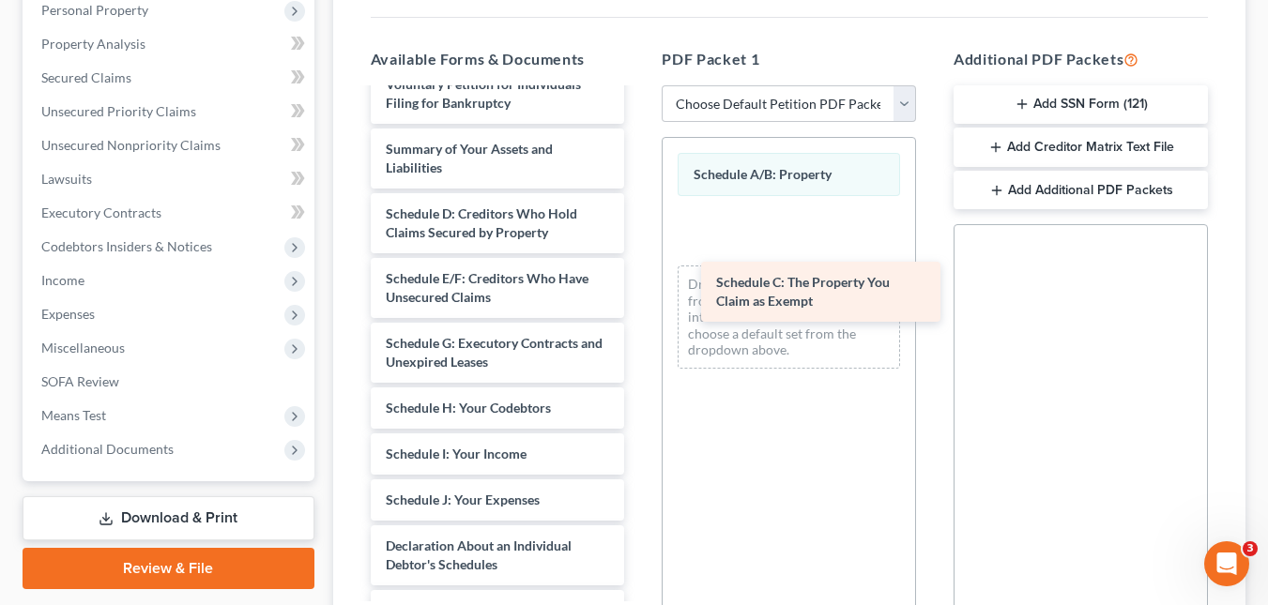
drag, startPoint x: 509, startPoint y: 234, endPoint x: 839, endPoint y: 301, distance: 336.2
click at [640, 301] on div "Schedule C: The Property You Claim as Exempt MayBankStatement.pdf MarchBankStat…" at bounding box center [498, 40] width 284 height 1959
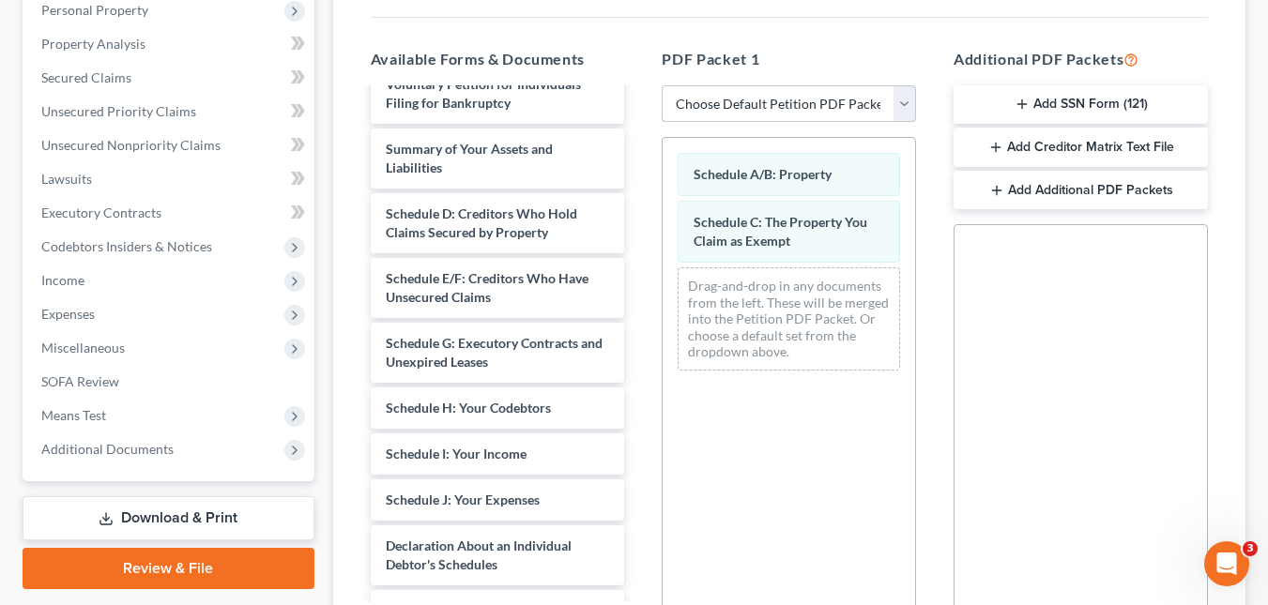
click at [900, 94] on select "Choose Default Petition PDF Packet Complete Bankruptcy Petition (all forms and …" at bounding box center [788, 104] width 254 height 38
select select "2"
click at [661, 85] on select "Choose Default Petition PDF Packet Complete Bankruptcy Petition (all forms and …" at bounding box center [788, 104] width 254 height 38
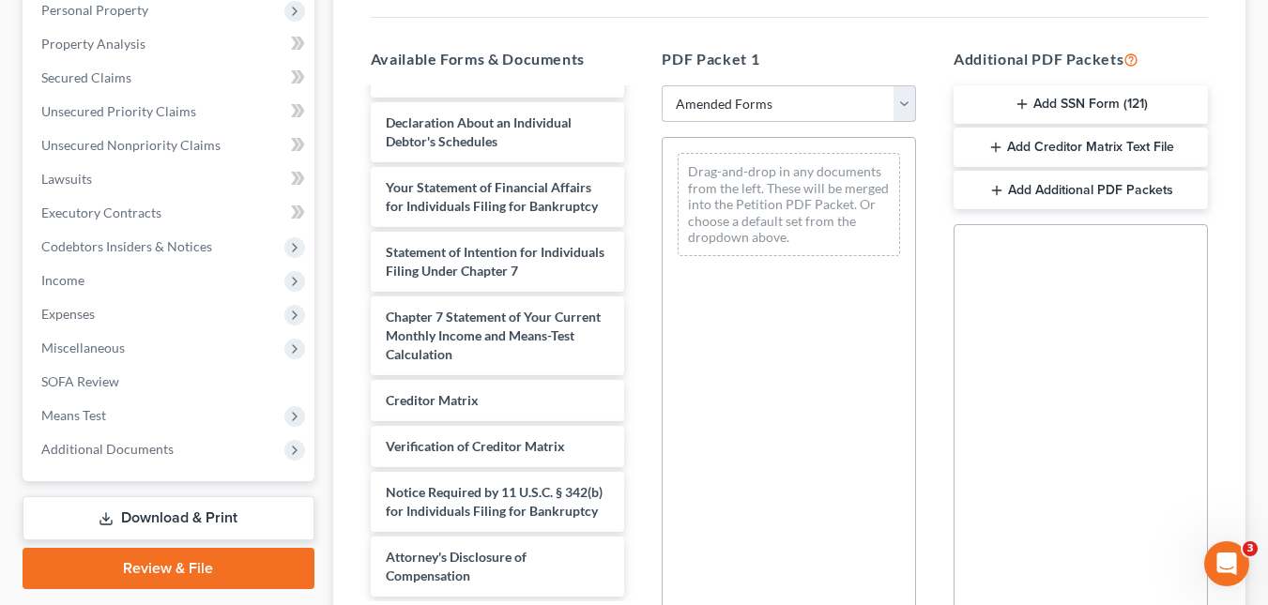
scroll to position [45, 0]
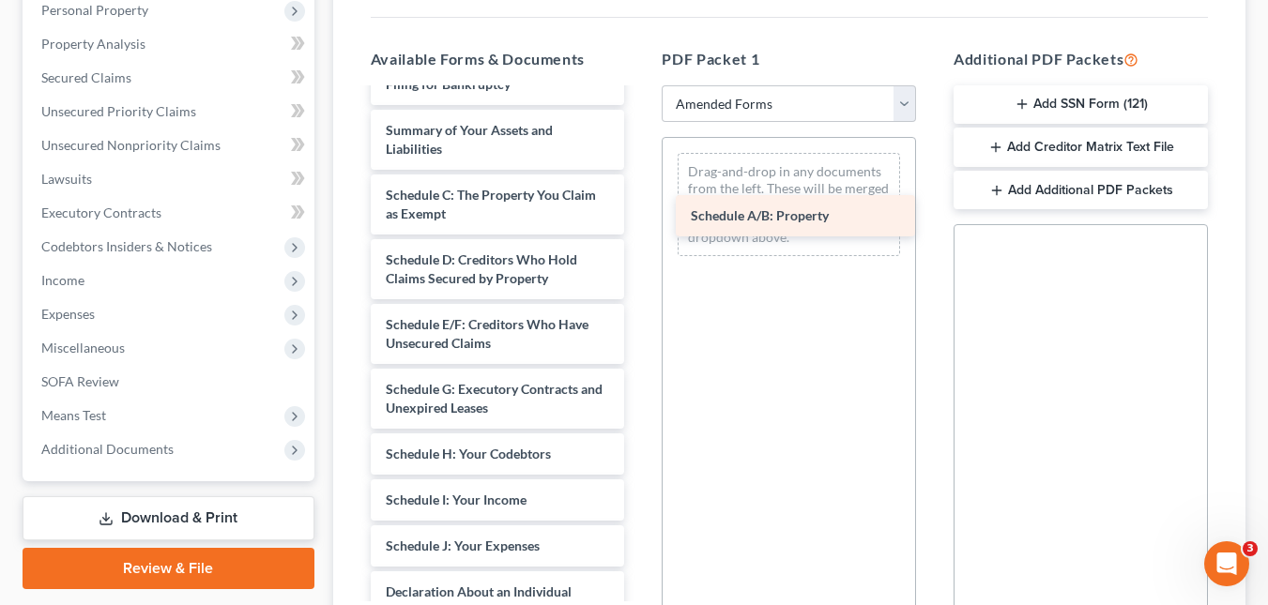
drag, startPoint x: 497, startPoint y: 192, endPoint x: 803, endPoint y: 212, distance: 306.5
click at [640, 212] on div "Schedule A/B: Property Voluntary Petition for Individuals Filing for Bankruptcy…" at bounding box center [498, 555] width 284 height 1021
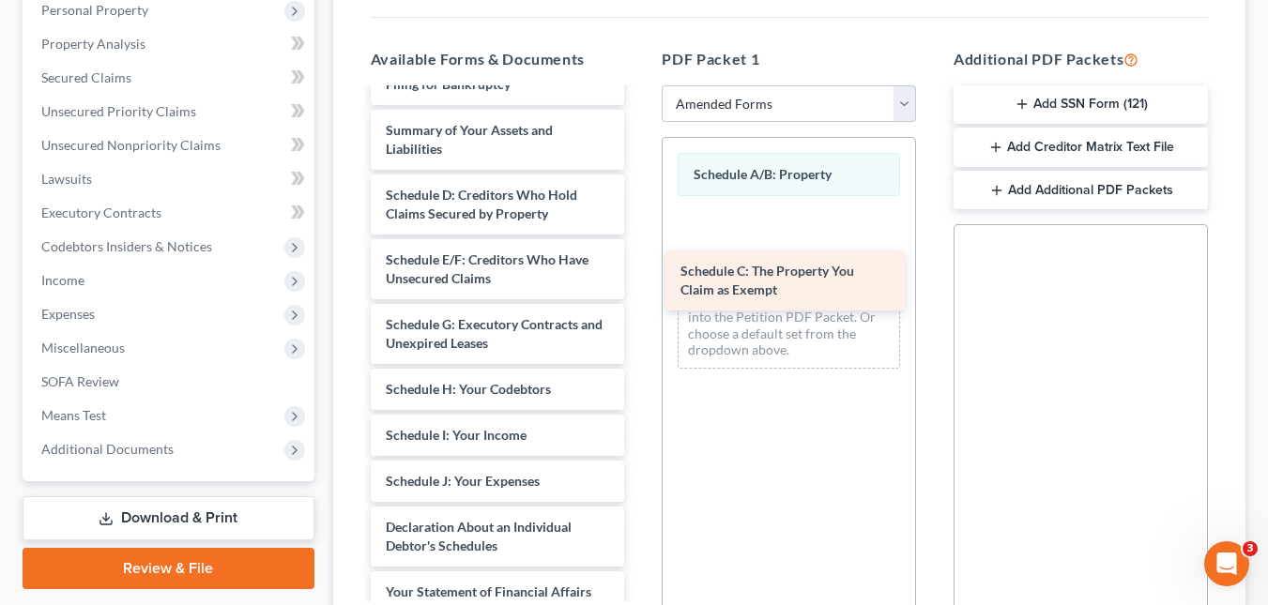
drag, startPoint x: 512, startPoint y: 212, endPoint x: 828, endPoint y: 289, distance: 324.5
click at [640, 289] on div "Schedule C: The Property You Claim as Exempt Voluntary Petition for Individuals…" at bounding box center [498, 523] width 284 height 956
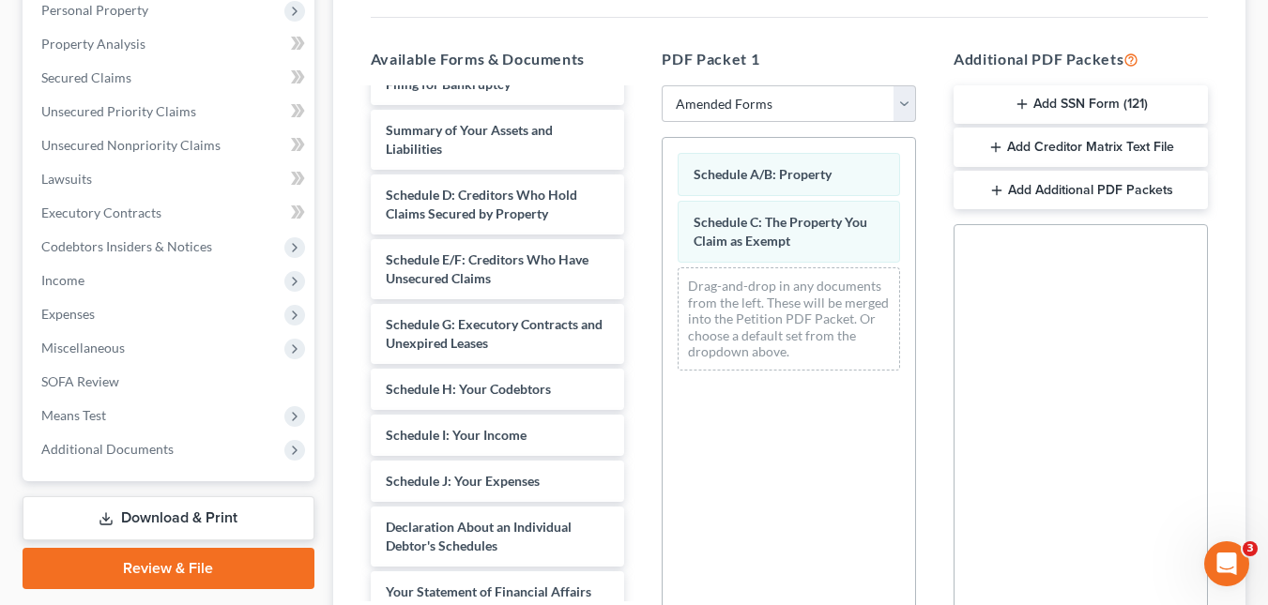
scroll to position [554, 0]
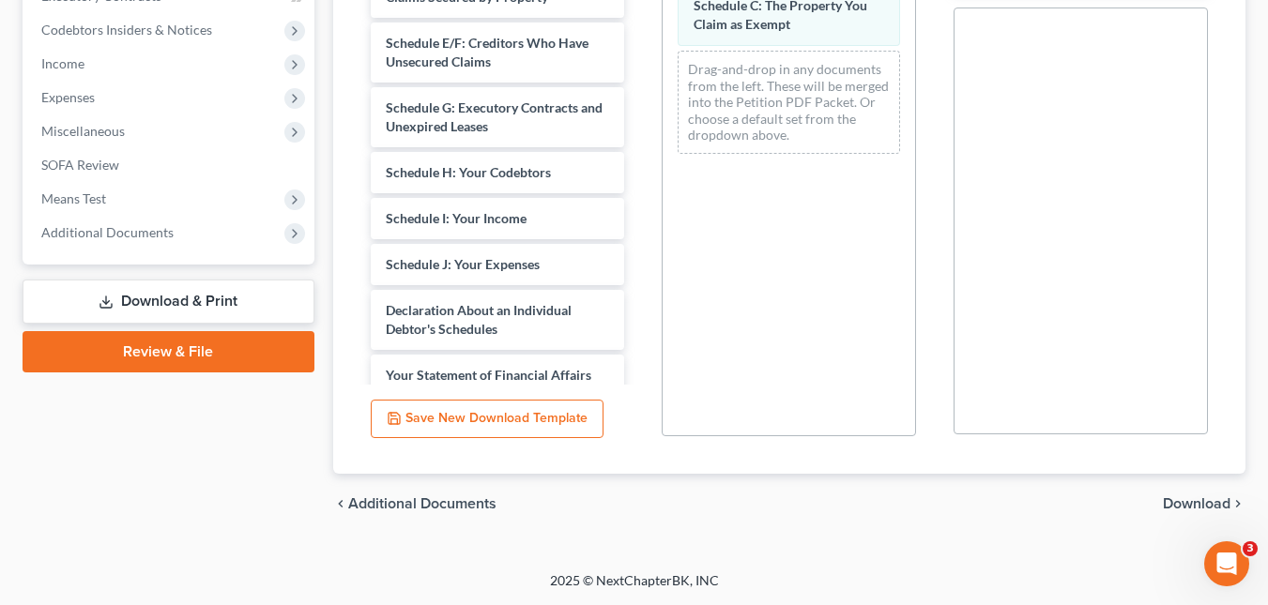
click at [1197, 497] on span "Download" at bounding box center [1196, 503] width 68 height 15
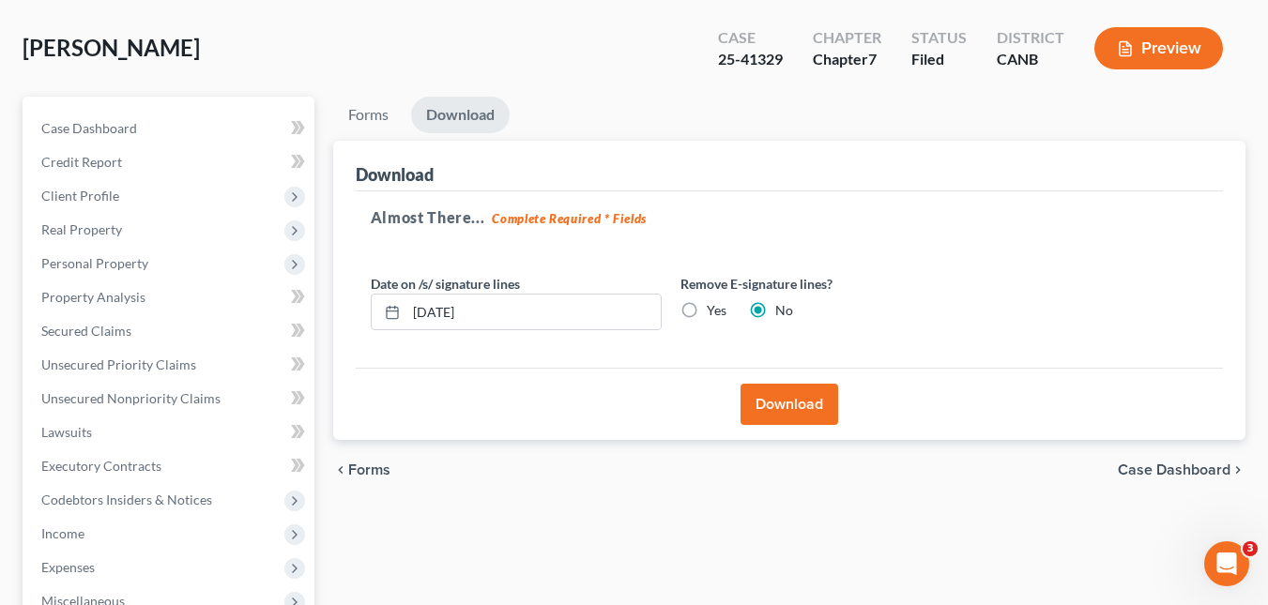
scroll to position [82, 0]
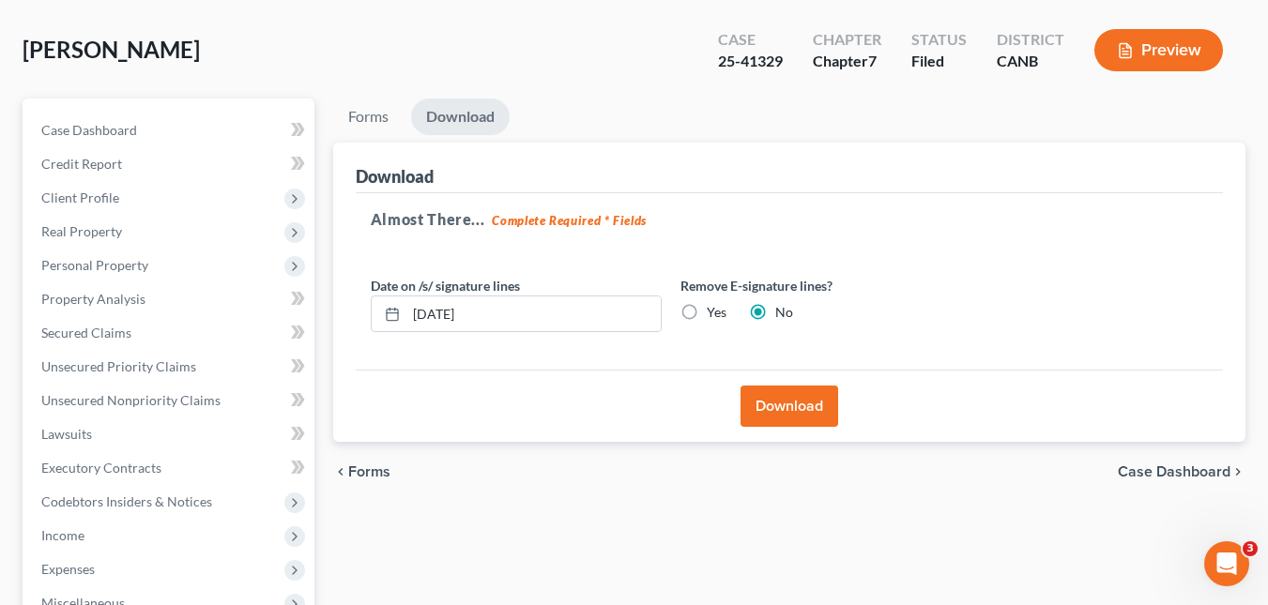
click at [793, 409] on button "Download" at bounding box center [789, 406] width 98 height 41
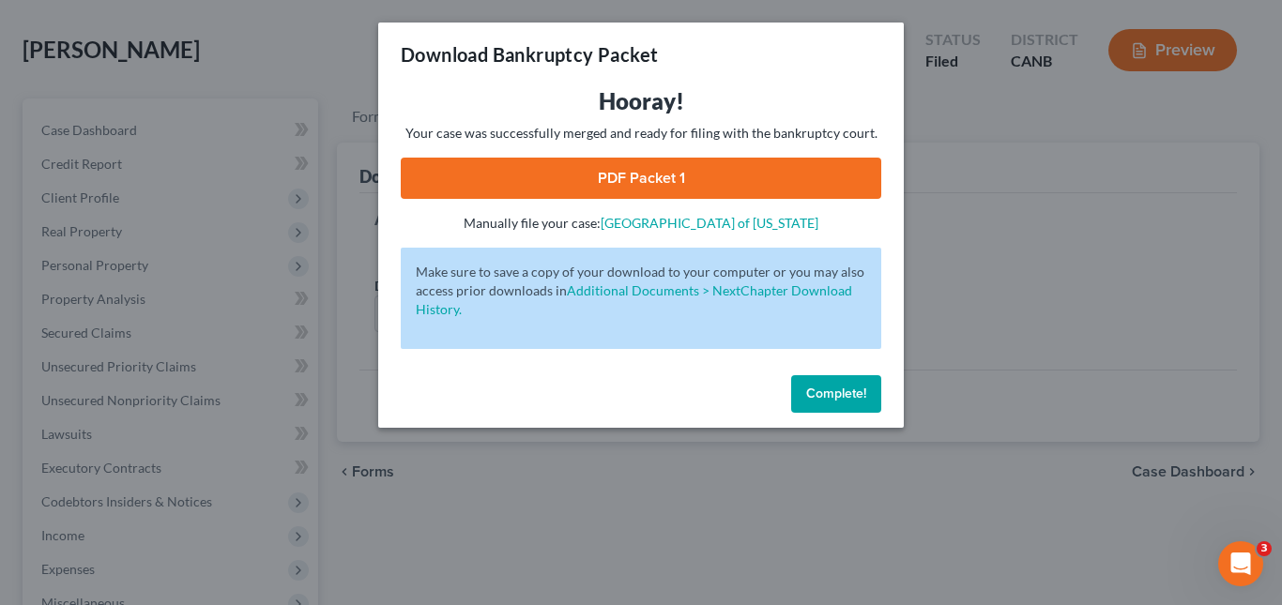
click at [743, 183] on link "PDF Packet 1" at bounding box center [641, 178] width 480 height 41
click at [859, 397] on span "Complete!" at bounding box center [836, 394] width 60 height 16
